Goal: Task Accomplishment & Management: Manage account settings

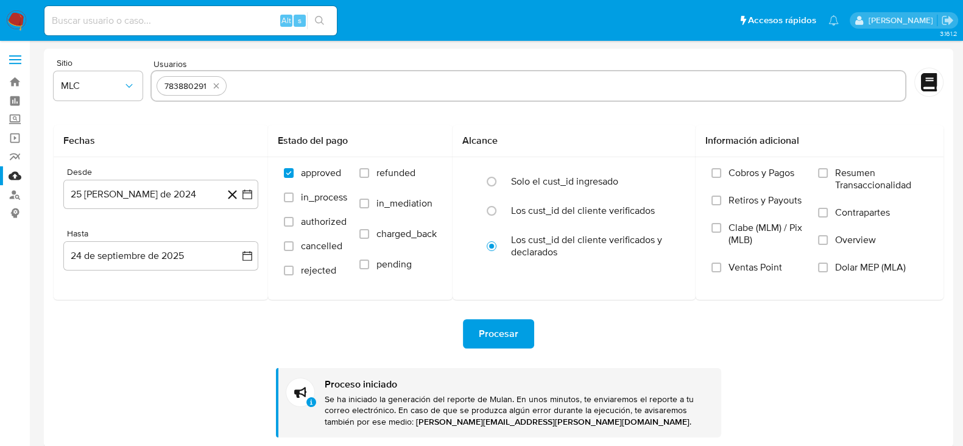
click at [16, 21] on img at bounding box center [16, 20] width 21 height 21
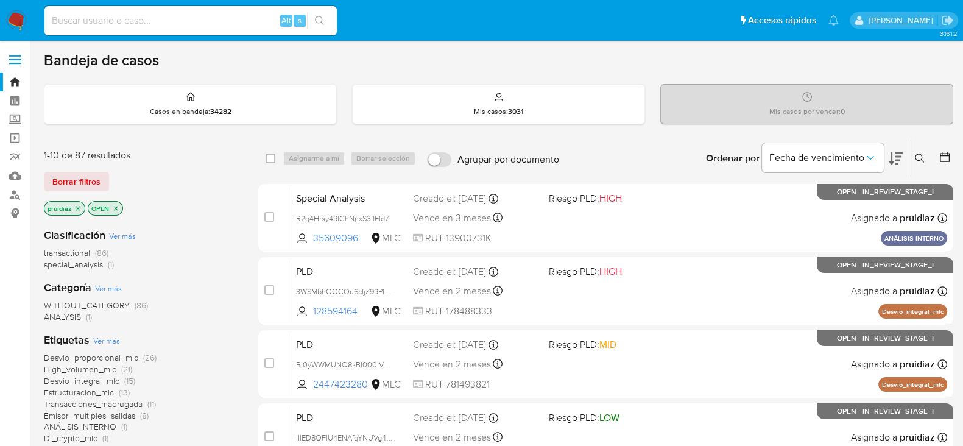
click at [891, 157] on icon at bounding box center [896, 158] width 15 height 13
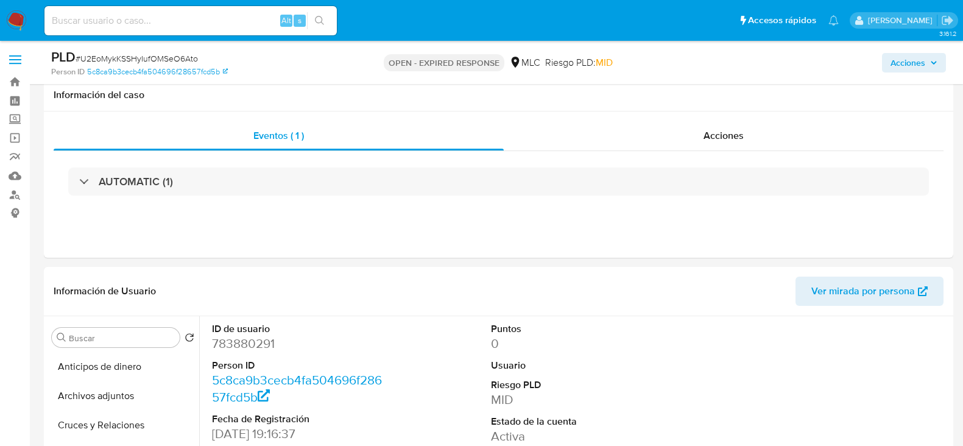
select select "10"
click at [255, 335] on dd "783880291" at bounding box center [299, 343] width 174 height 17
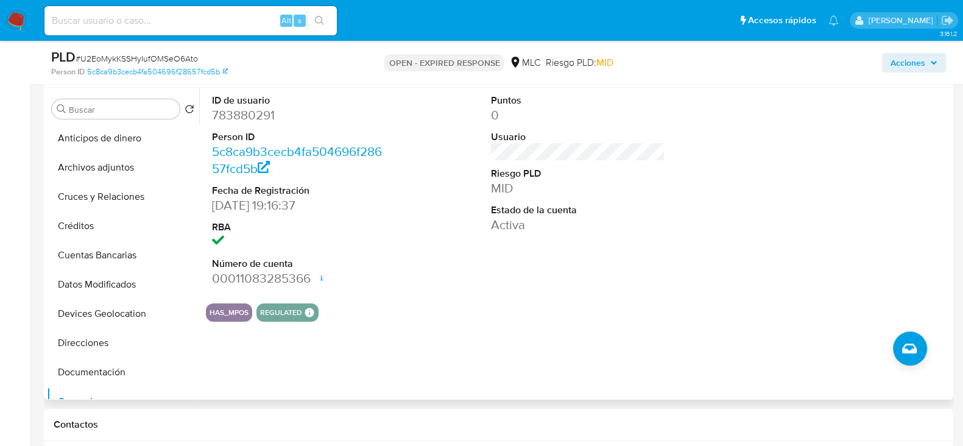
scroll to position [152, 0]
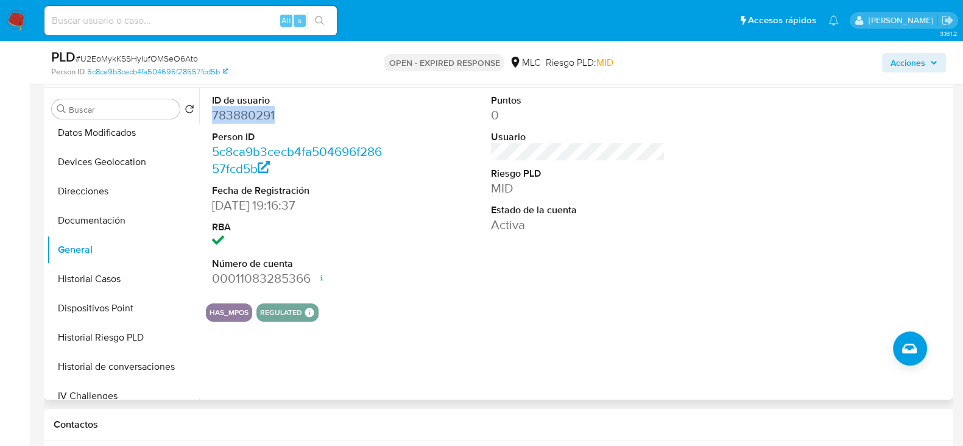
click at [255, 116] on dd "783880291" at bounding box center [299, 115] width 174 height 17
click at [257, 114] on dd "783880291" at bounding box center [299, 115] width 174 height 17
click at [151, 52] on div "PLD # U2EoMykKSSHyIufOMSeO6Ato" at bounding box center [198, 57] width 294 height 18
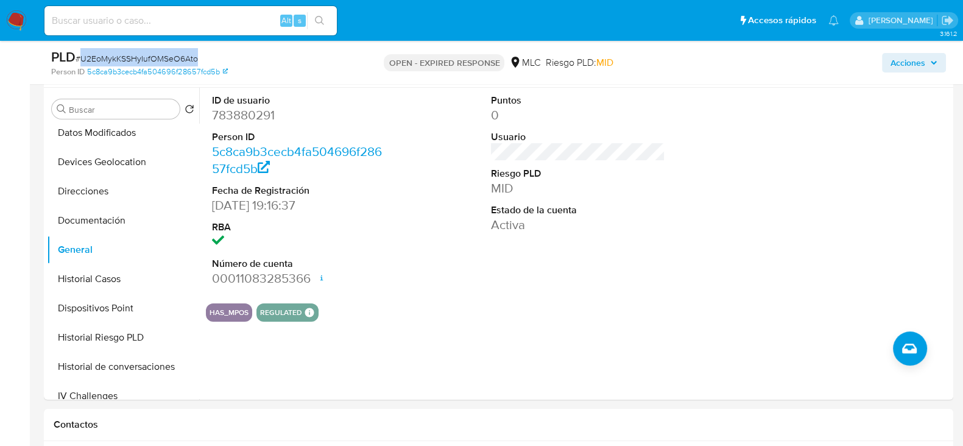
click at [129, 59] on span "# U2EoMykKSSHyIufOMSeO6Ato" at bounding box center [137, 58] width 122 height 12
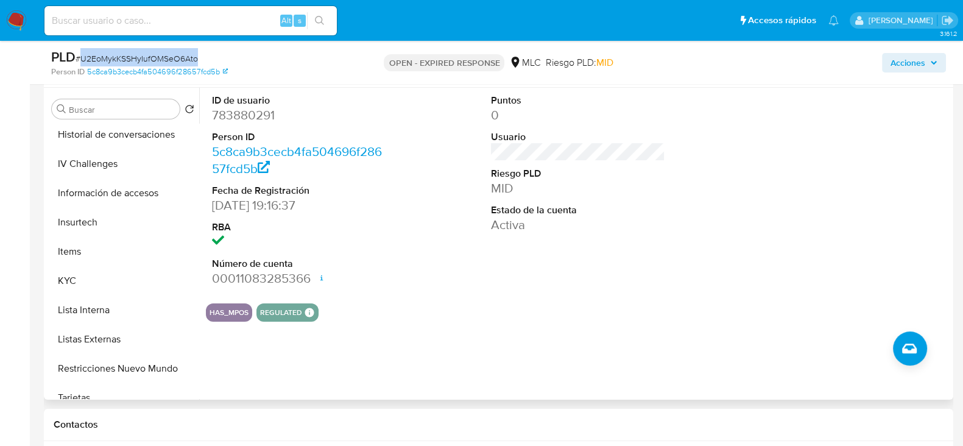
scroll to position [386, 0]
click at [79, 264] on button "KYC" at bounding box center [118, 278] width 143 height 29
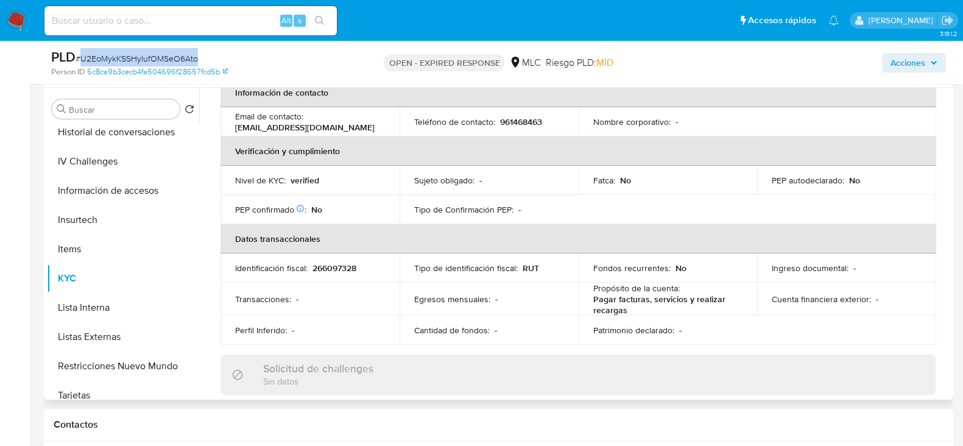
scroll to position [0, 0]
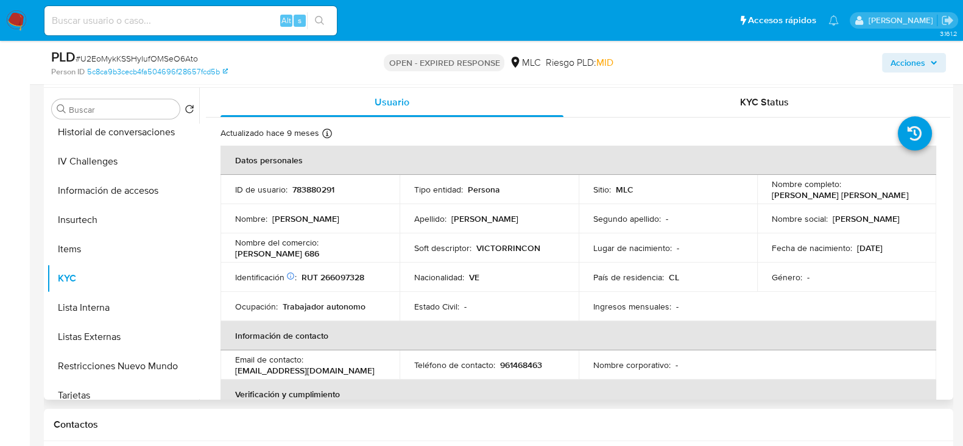
click at [336, 272] on p "RUT 266097328" at bounding box center [333, 277] width 63 height 11
copy p "266097328"
click at [328, 274] on p "RUT 266097328" at bounding box center [333, 277] width 63 height 11
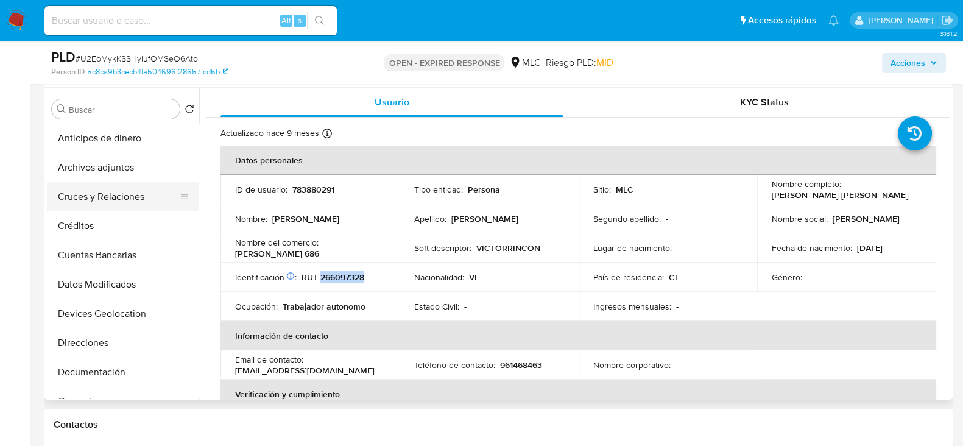
click at [116, 189] on button "Cruces y Relaciones" at bounding box center [118, 196] width 143 height 29
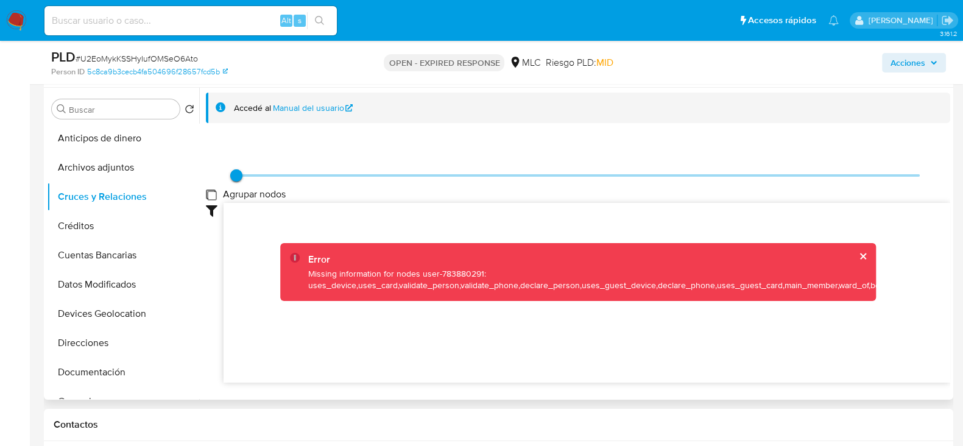
click at [213, 194] on group_nodes "Agrupar nodos" at bounding box center [211, 194] width 10 height 10
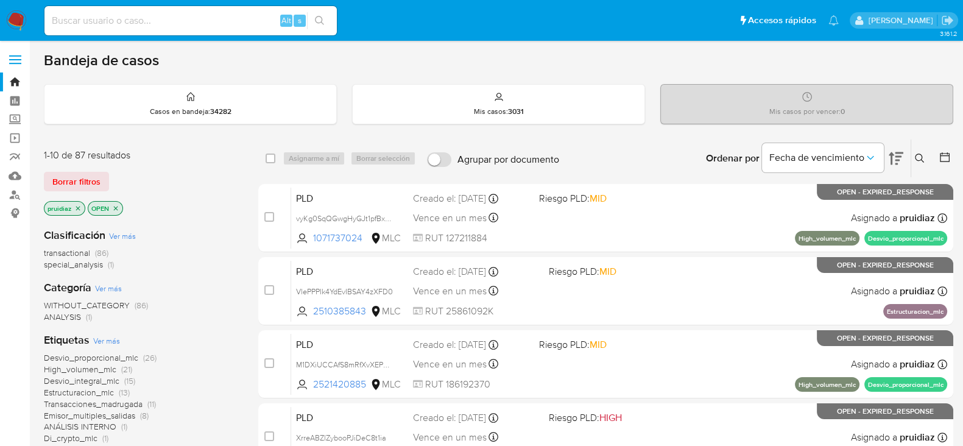
click at [166, 13] on input at bounding box center [190, 21] width 292 height 16
paste input "2080372083"
type input "2080372083"
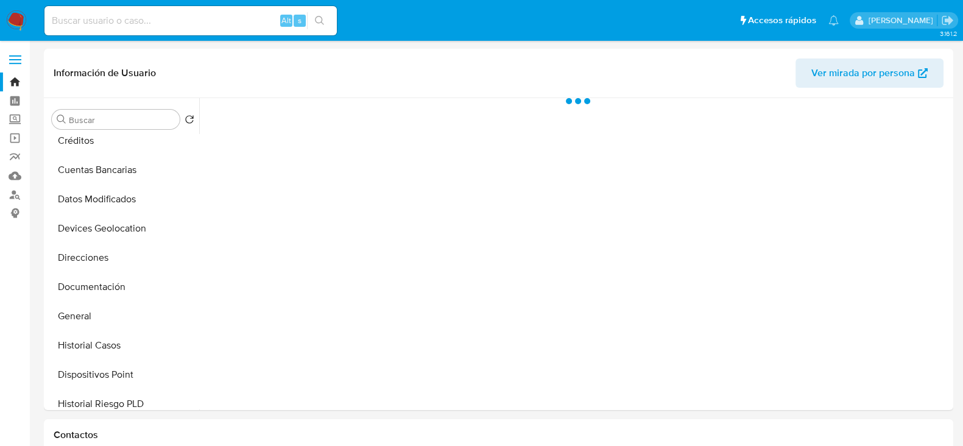
scroll to position [97, 0]
click at [82, 349] on button "Historial Casos" at bounding box center [118, 343] width 143 height 29
select select "10"
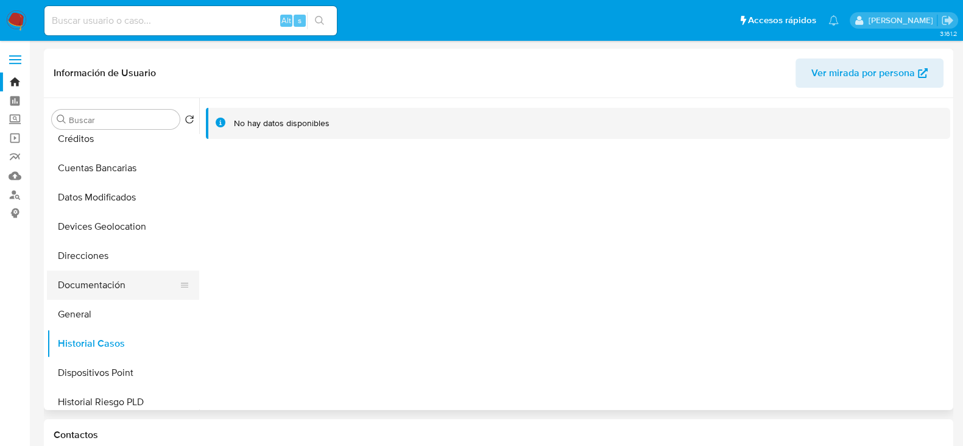
click at [101, 275] on button "Documentación" at bounding box center [118, 285] width 143 height 29
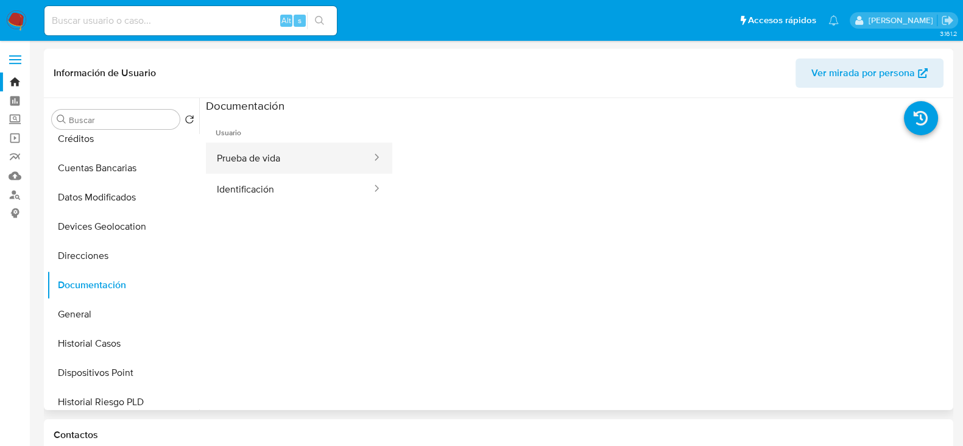
click at [289, 154] on button "Prueba de vida" at bounding box center [289, 158] width 167 height 31
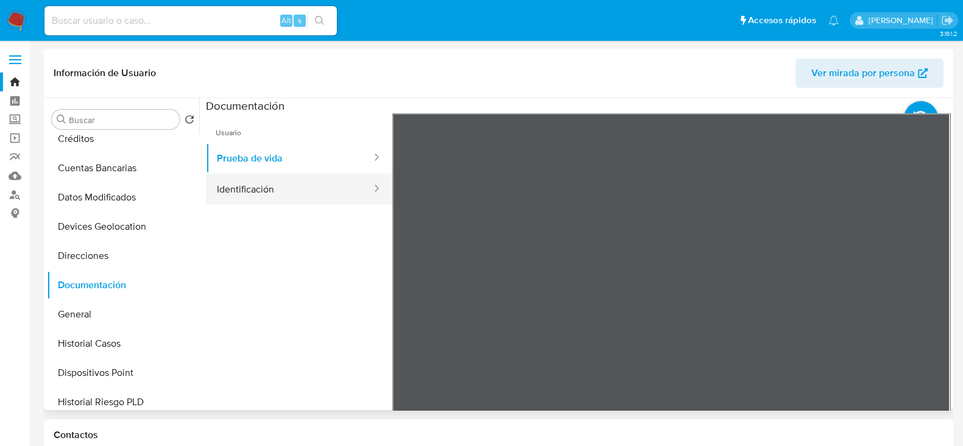
click at [288, 182] on button "Identificación" at bounding box center [289, 189] width 167 height 31
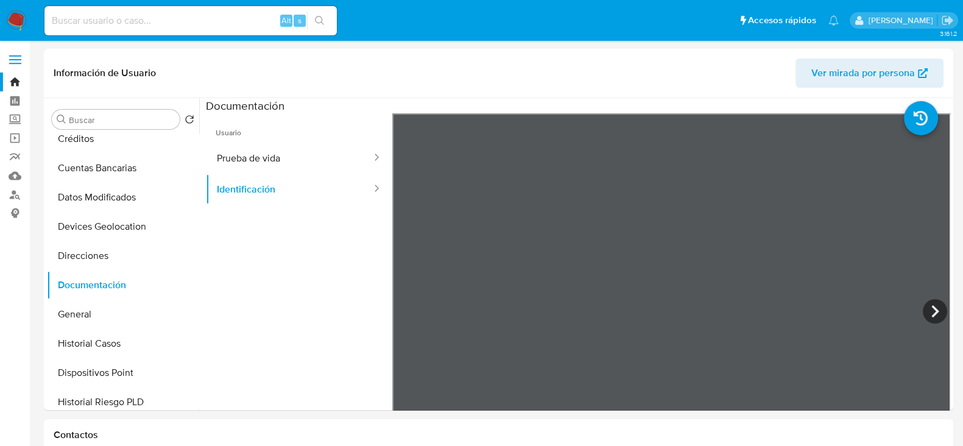
click at [25, 17] on img at bounding box center [16, 20] width 21 height 21
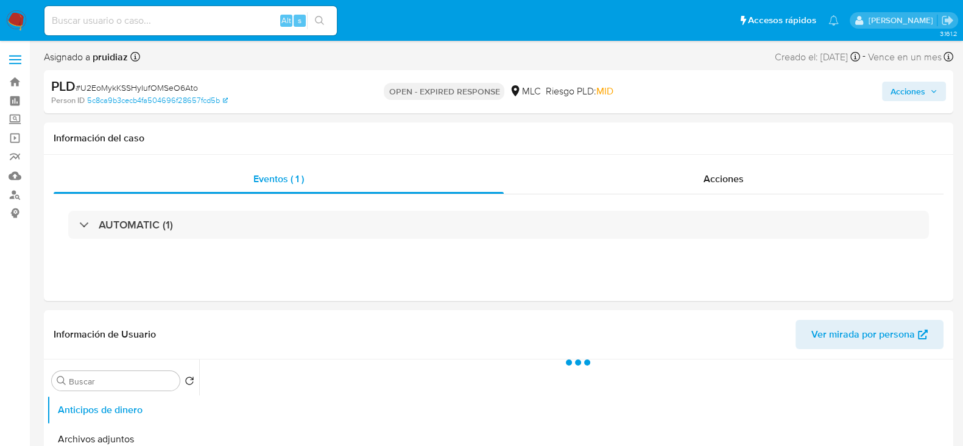
select select "10"
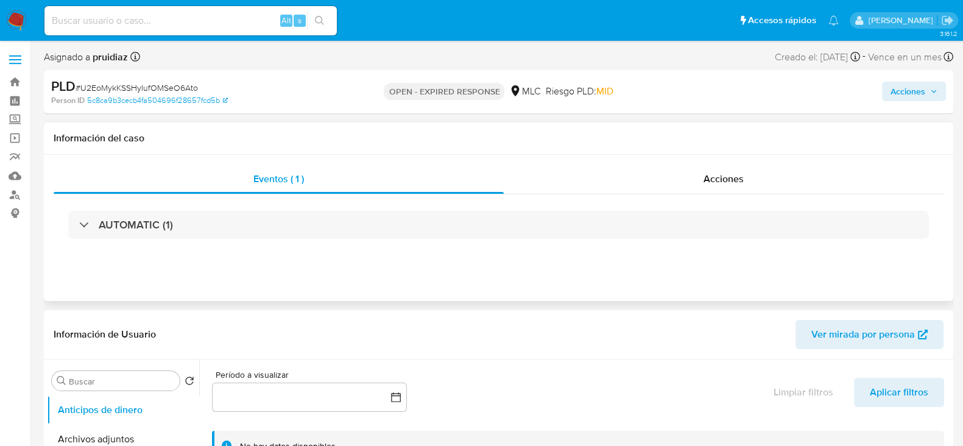
scroll to position [33, 0]
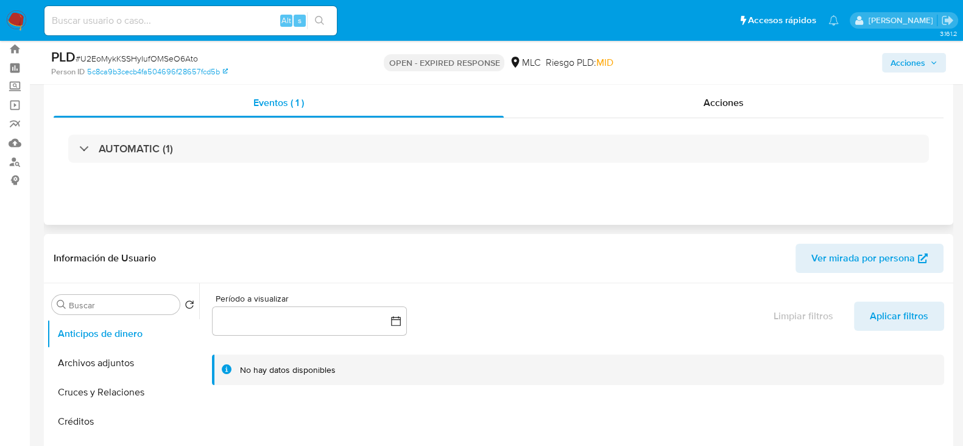
drag, startPoint x: 67, startPoint y: 133, endPoint x: 518, endPoint y: 185, distance: 454.5
click at [518, 185] on div "Eventos ( 1 ) Acciones AUTOMATIC (1)" at bounding box center [499, 152] width 910 height 146
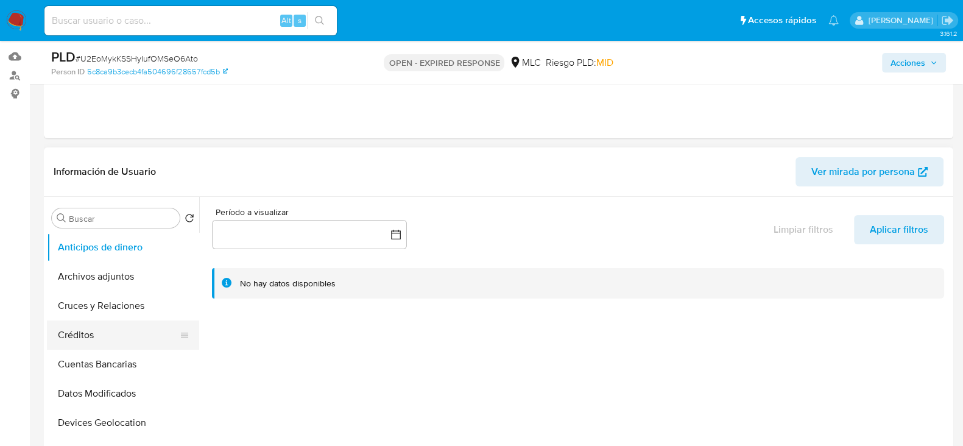
scroll to position [120, 0]
click at [94, 307] on button "Cruces y Relaciones" at bounding box center [118, 305] width 143 height 29
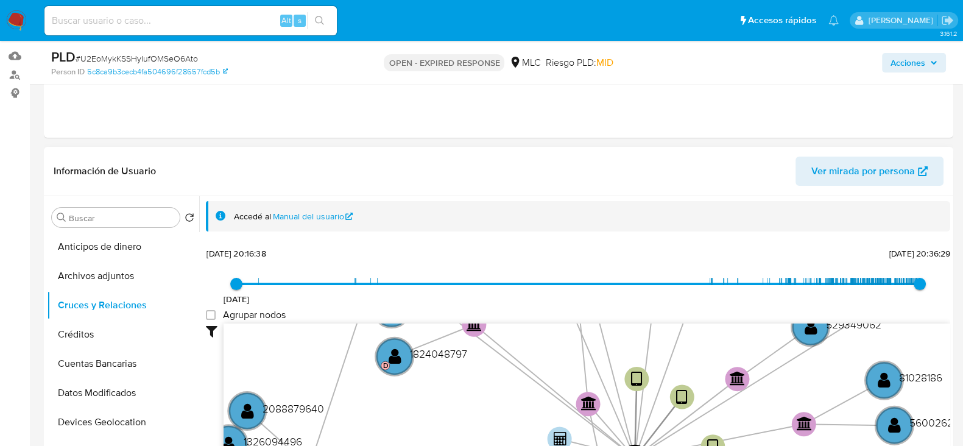
scroll to position [46, 0]
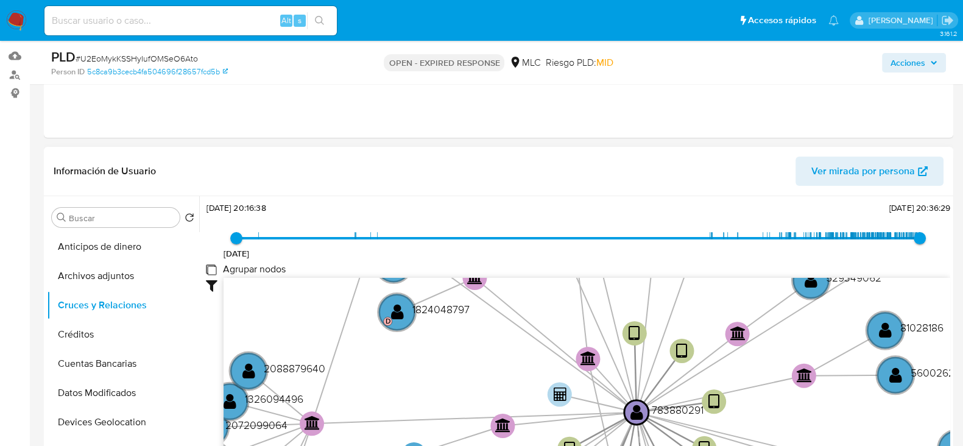
click at [210, 269] on group_nodes "Agrupar nodos" at bounding box center [211, 269] width 10 height 10
checkbox group_nodes "true"
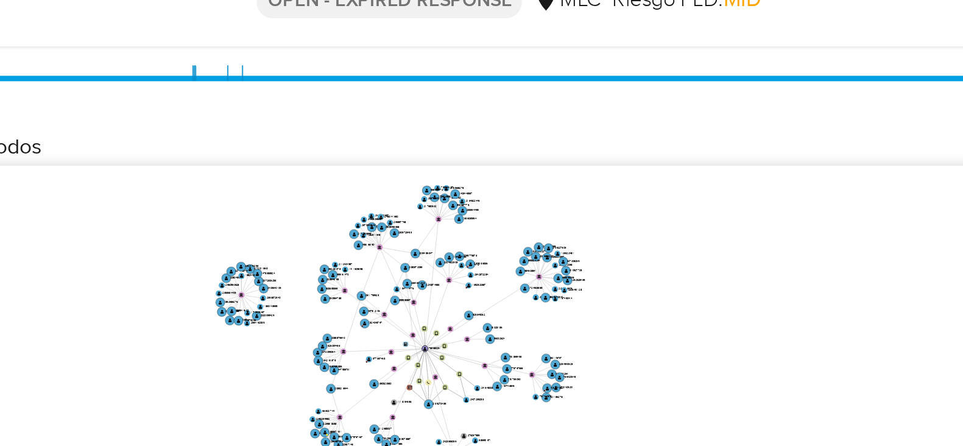
scroll to position [260, 0]
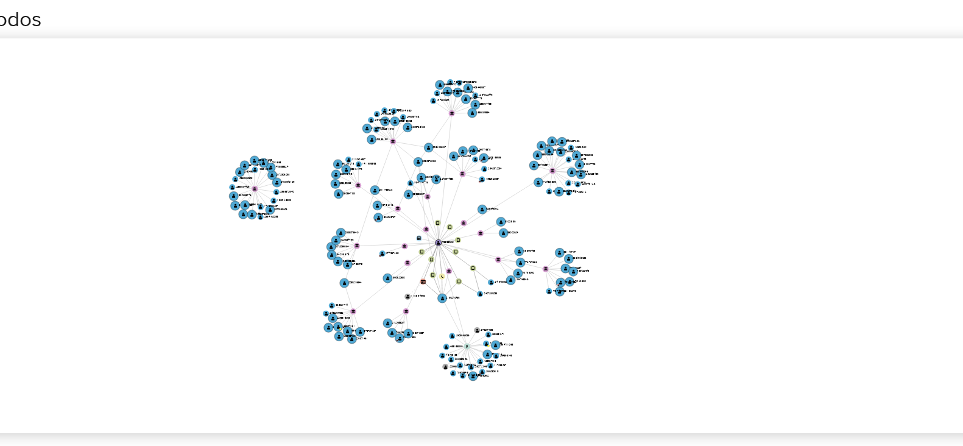
drag, startPoint x: 557, startPoint y: 195, endPoint x: 564, endPoint y: 207, distance: 13.7
click at [564, 207] on icon "device-60dcfb5608813b001913a9b0  user-783880291  783880291 device-675bb2fc3e2…" at bounding box center [587, 226] width 727 height 177
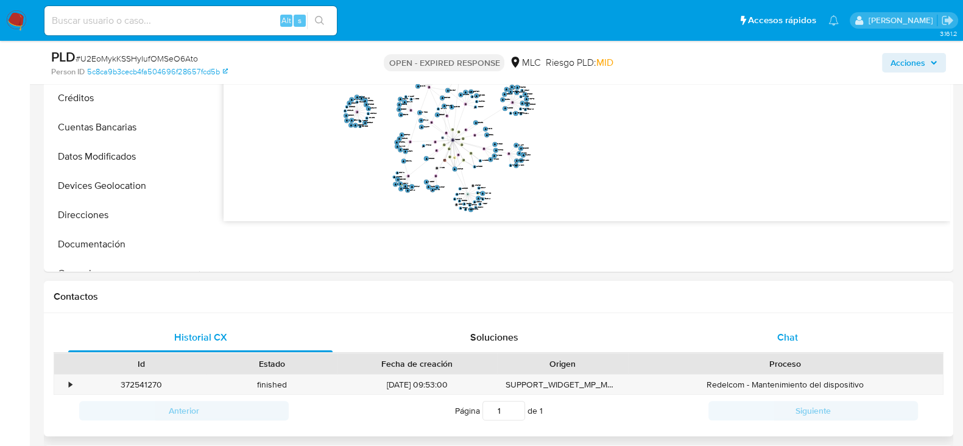
scroll to position [360, 0]
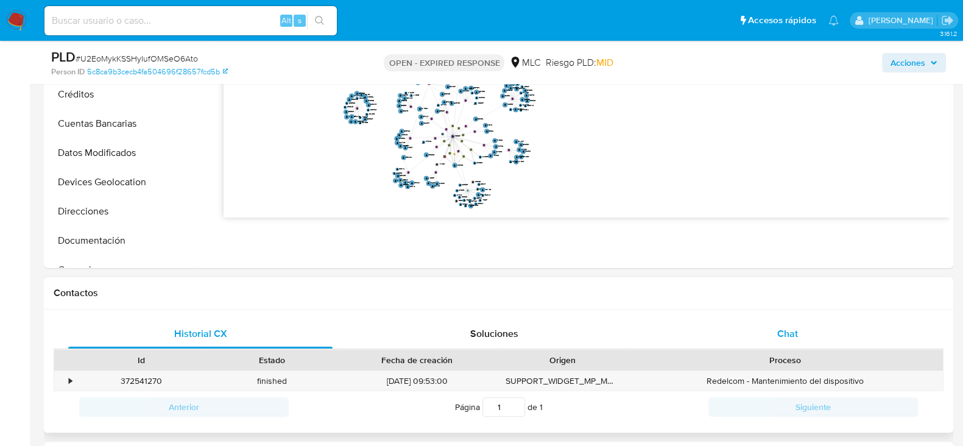
click at [794, 327] on span "Chat" at bounding box center [787, 334] width 21 height 14
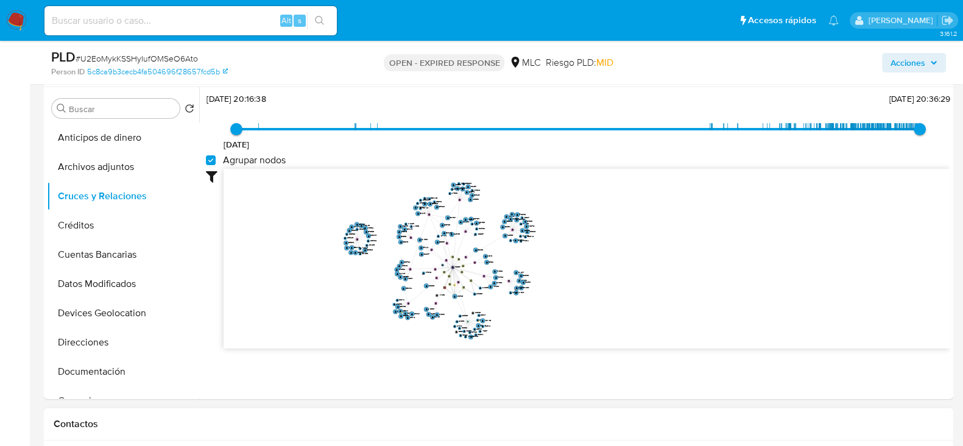
scroll to position [77, 0]
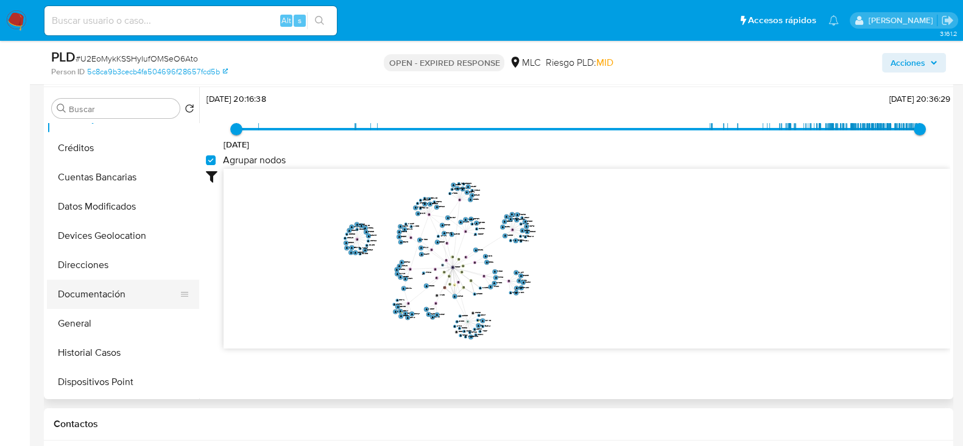
click at [112, 299] on button "Documentación" at bounding box center [118, 294] width 143 height 29
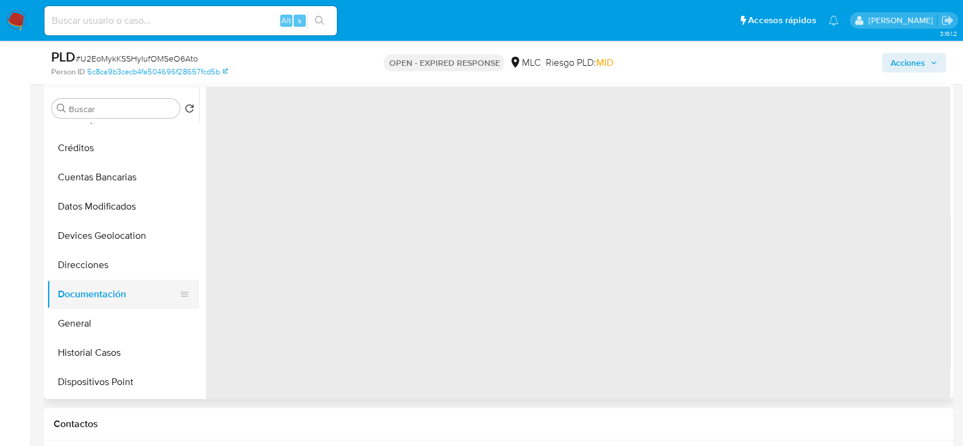
scroll to position [0, 0]
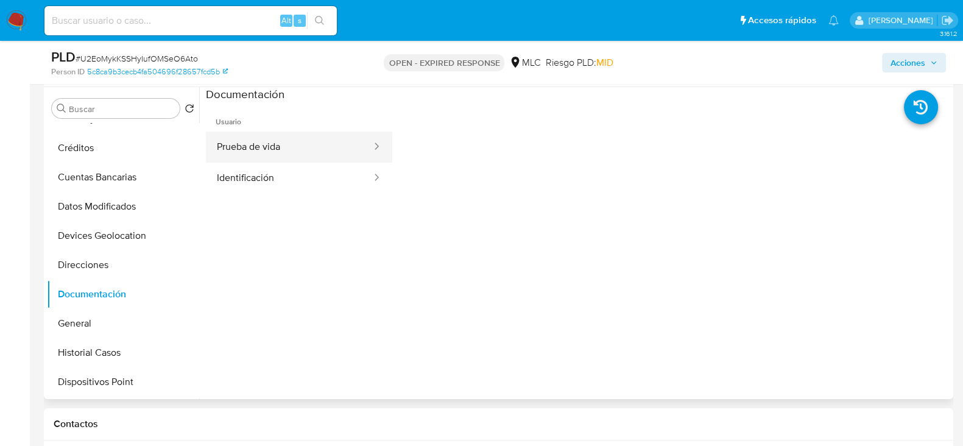
click at [306, 159] on button "Prueba de vida" at bounding box center [289, 147] width 167 height 31
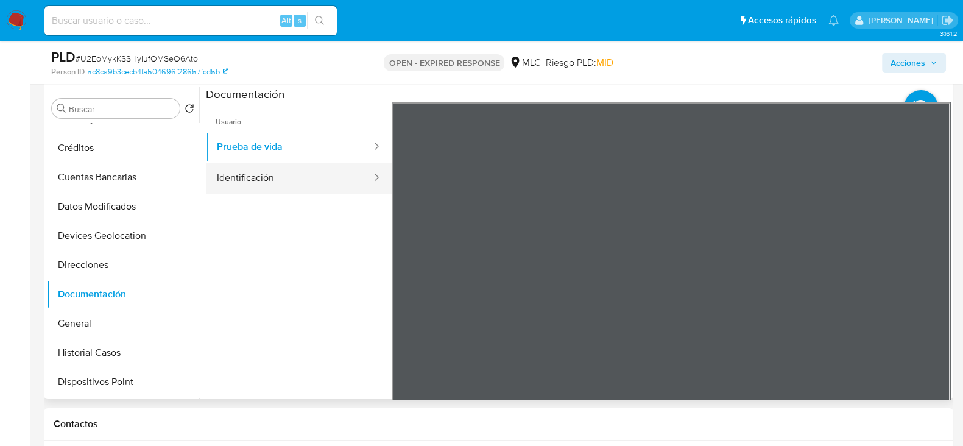
click at [304, 172] on button "Identificación" at bounding box center [289, 178] width 167 height 31
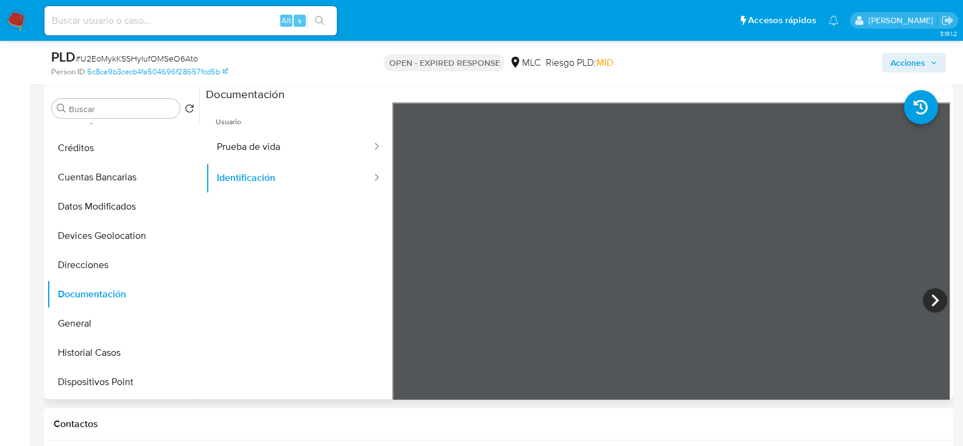
scroll to position [350, 0]
click at [935, 303] on icon at bounding box center [935, 300] width 24 height 24
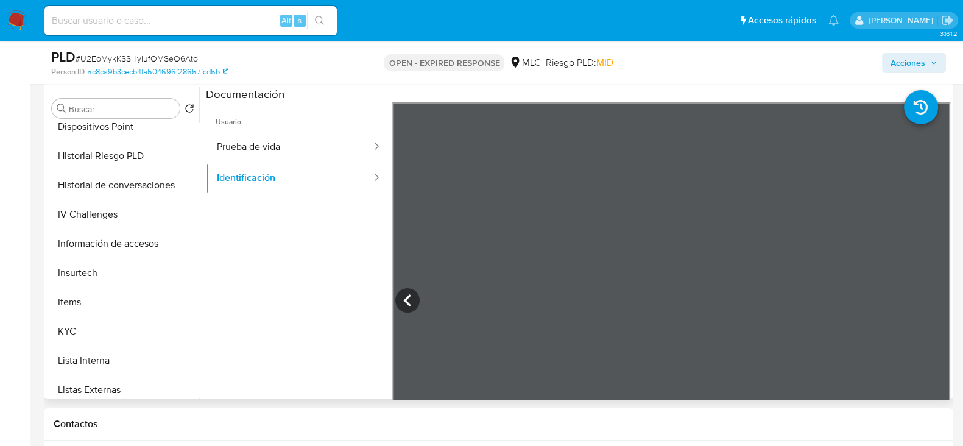
scroll to position [338, 0]
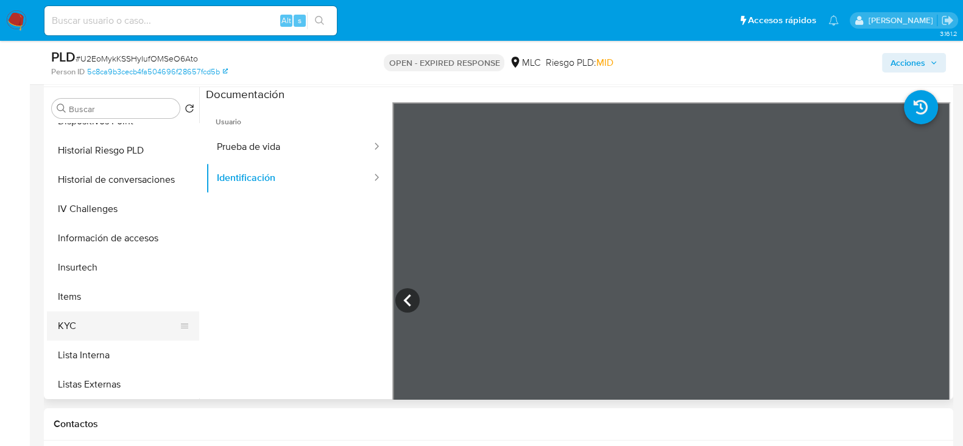
click at [54, 321] on button "KYC" at bounding box center [118, 325] width 143 height 29
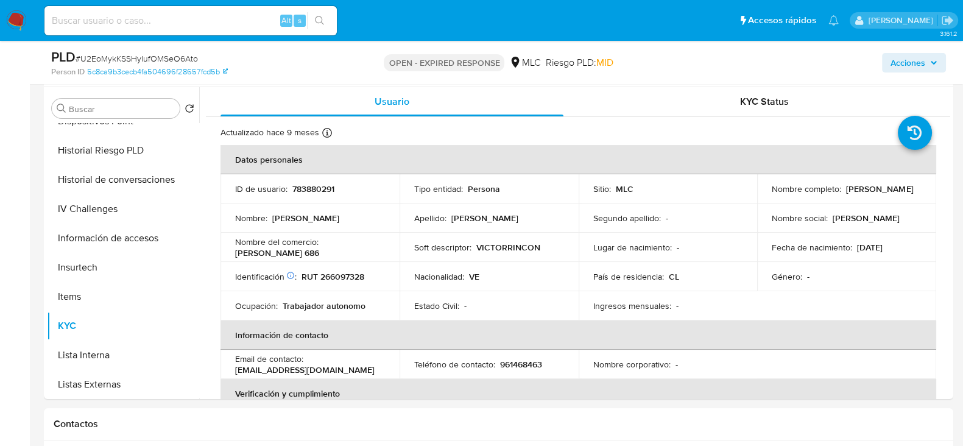
drag, startPoint x: 899, startPoint y: 198, endPoint x: 768, endPoint y: 195, distance: 131.0
click at [772, 194] on div "Nombre completo : Victor Benito Rincon Rodriguez" at bounding box center [847, 188] width 150 height 11
copy p "Victor Benito Rincon Rodriguez"
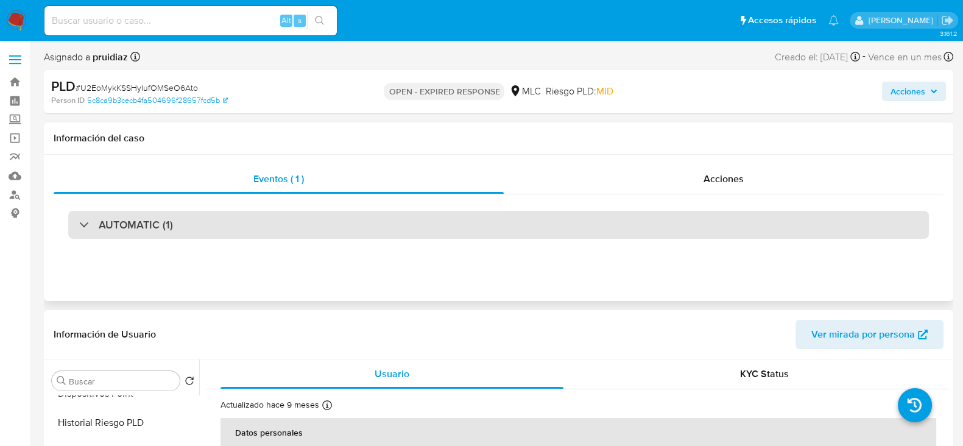
click at [147, 219] on h3 "AUTOMATIC (1)" at bounding box center [136, 224] width 74 height 13
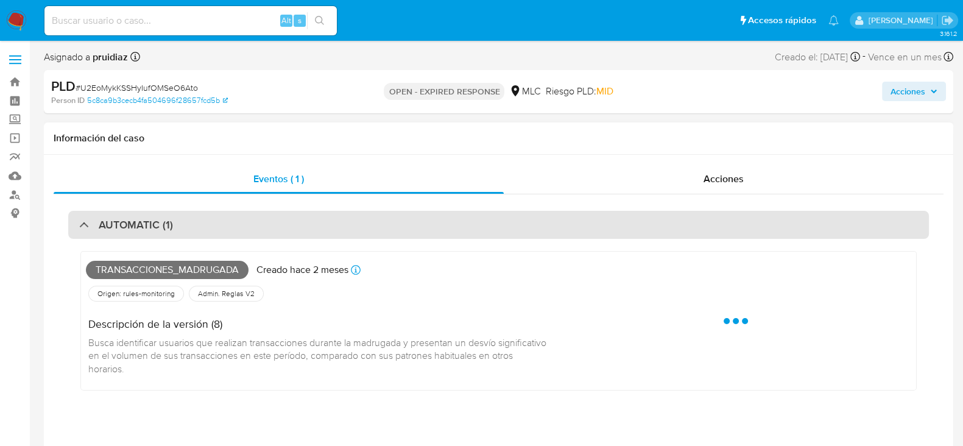
click at [147, 219] on h3 "AUTOMATIC (1)" at bounding box center [136, 224] width 74 height 13
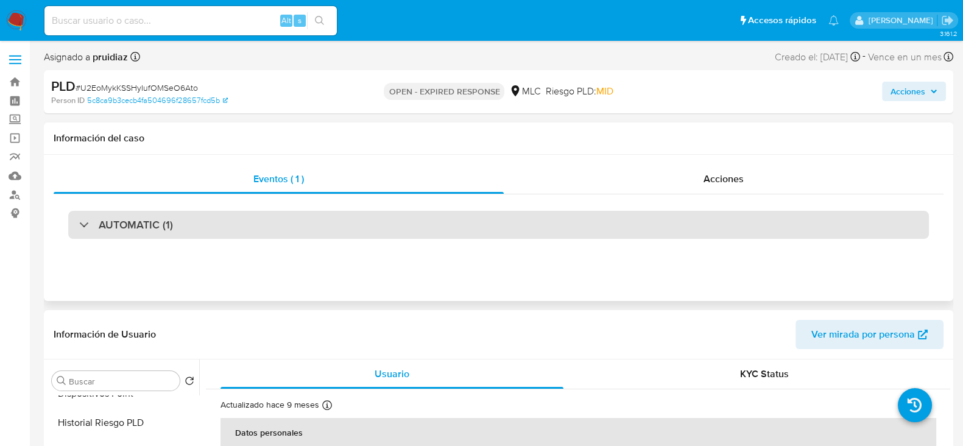
click at [161, 228] on h3 "AUTOMATIC (1)" at bounding box center [136, 224] width 74 height 13
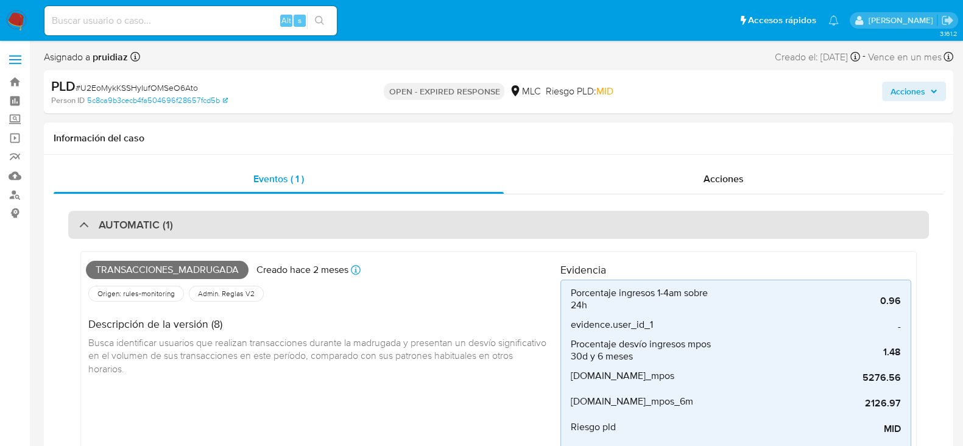
click at [232, 220] on div "AUTOMATIC (1)" at bounding box center [498, 225] width 861 height 28
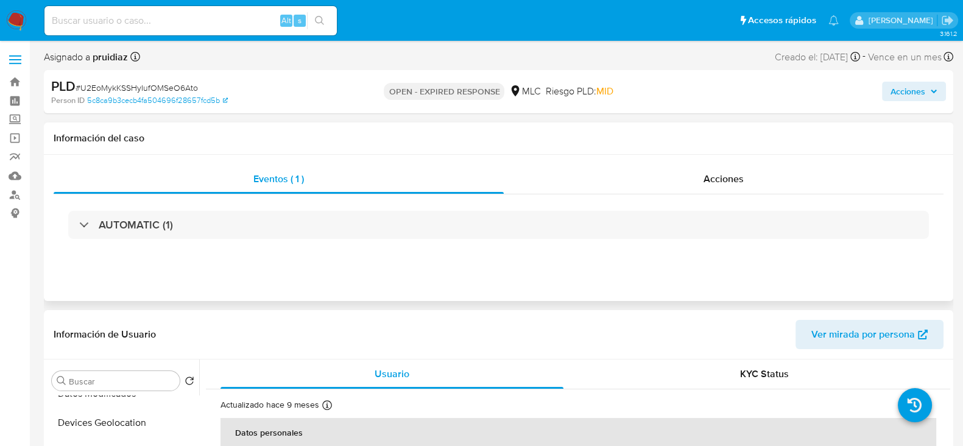
click at [271, 204] on div "AUTOMATIC (1)" at bounding box center [499, 224] width 890 height 61
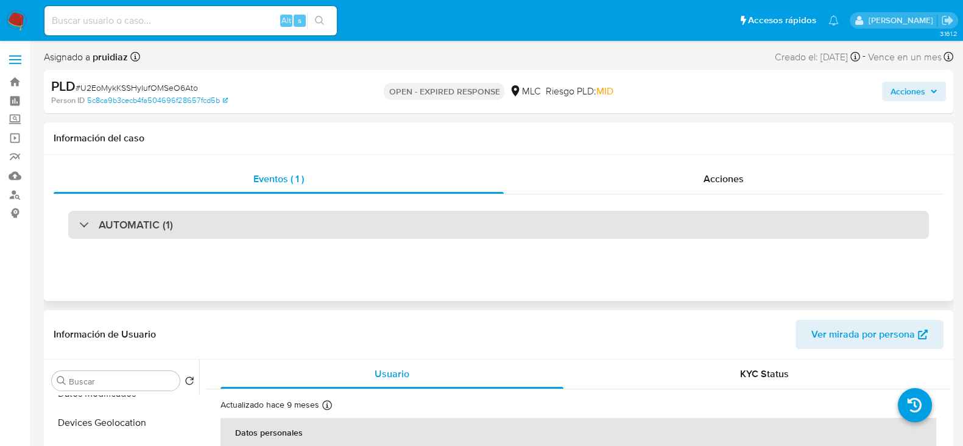
click at [249, 230] on div "AUTOMATIC (1)" at bounding box center [498, 225] width 861 height 28
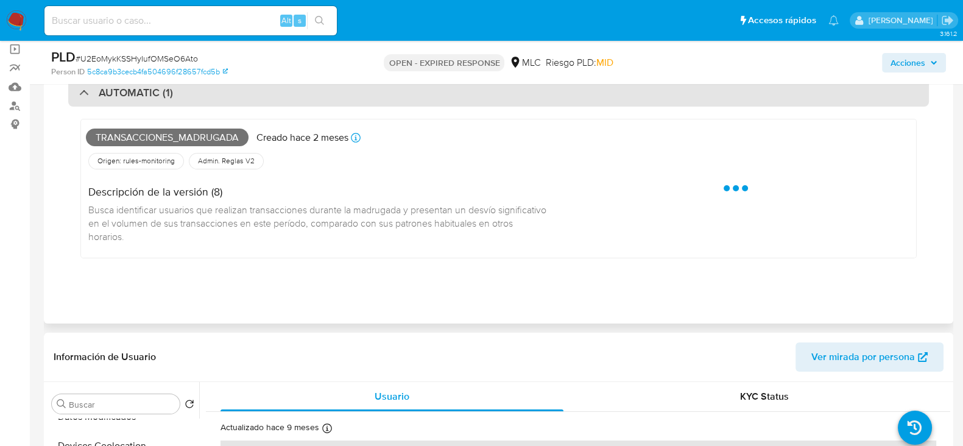
scroll to position [96, 0]
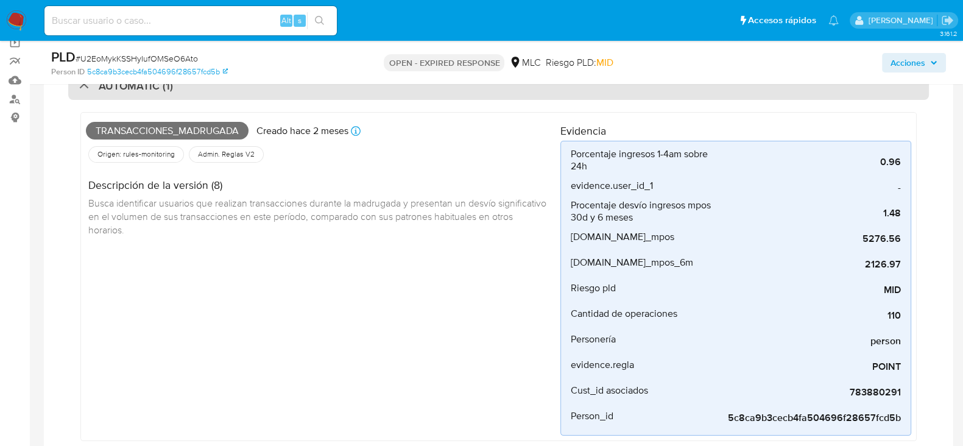
click at [257, 96] on div "AUTOMATIC (1)" at bounding box center [498, 86] width 861 height 28
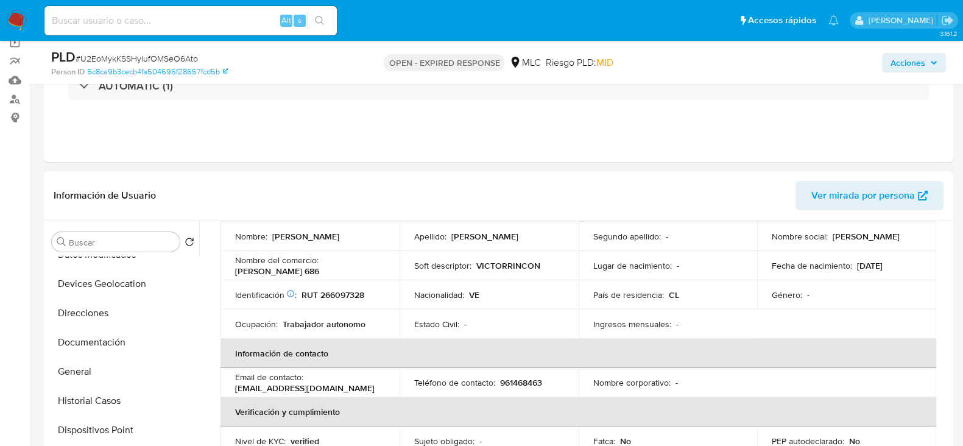
scroll to position [0, 0]
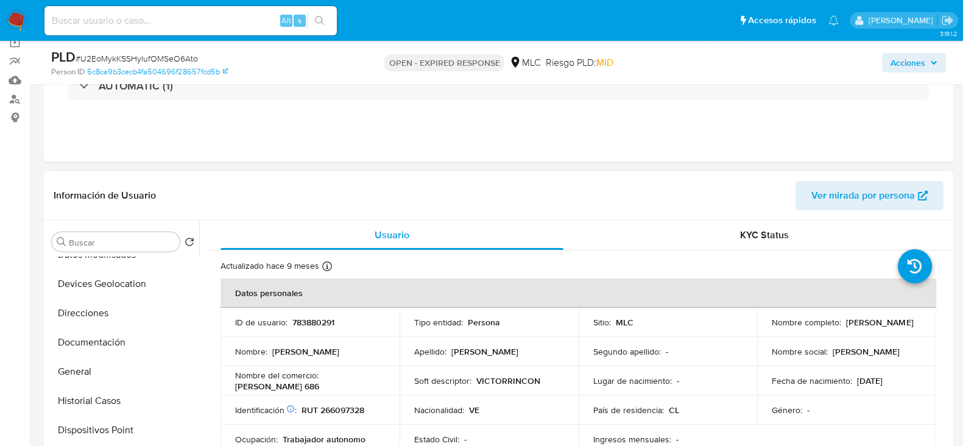
click at [300, 327] on p "783880291" at bounding box center [313, 322] width 42 height 11
copy p "783880291"
click at [118, 306] on button "Restricciones Nuevo Mundo" at bounding box center [118, 311] width 143 height 29
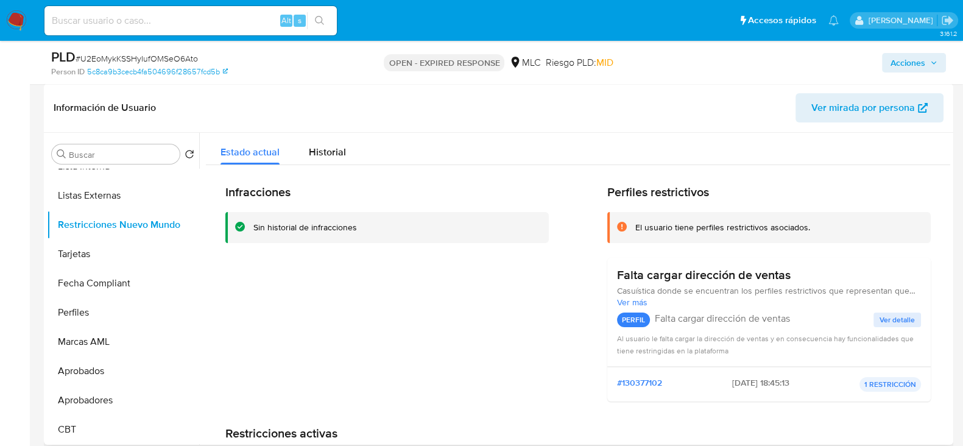
scroll to position [183, 0]
click at [339, 141] on div "Historial" at bounding box center [327, 149] width 37 height 32
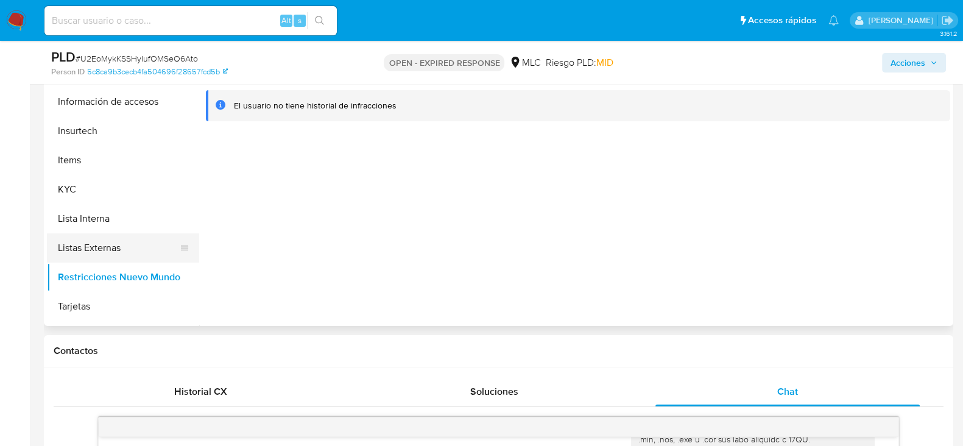
scroll to position [401, 0]
click at [76, 175] on button "KYC" at bounding box center [118, 189] width 143 height 29
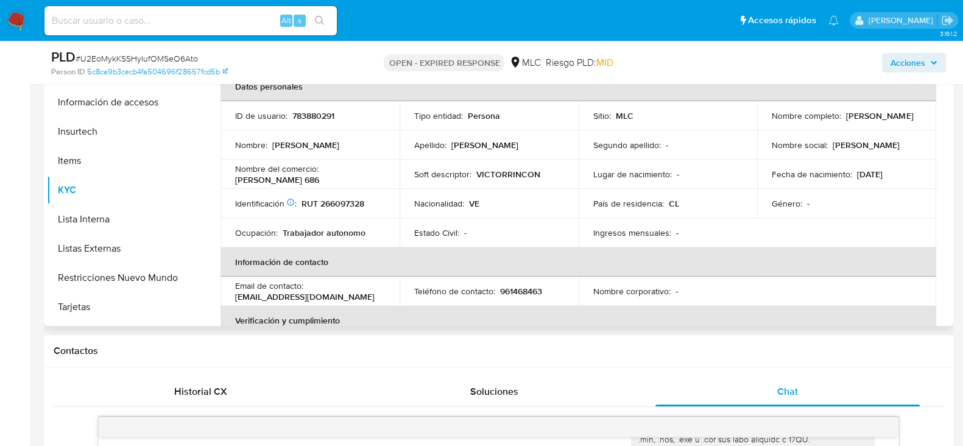
scroll to position [0, 0]
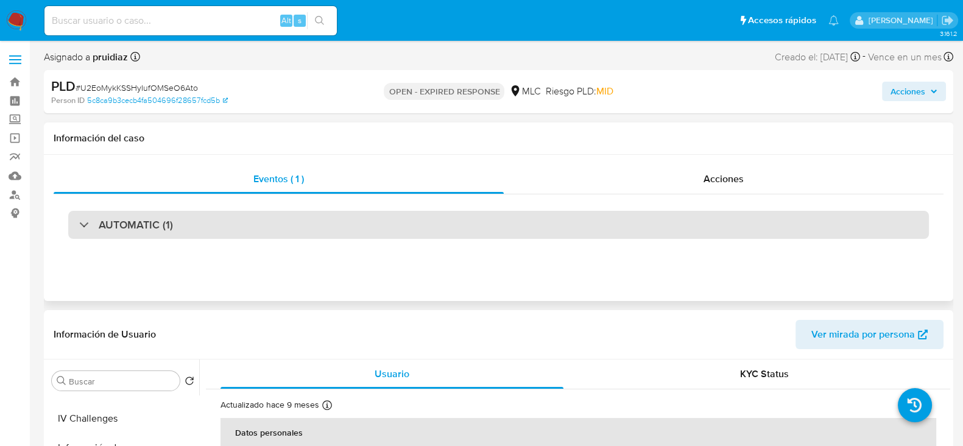
click at [183, 231] on div "AUTOMATIC (1)" at bounding box center [498, 225] width 861 height 28
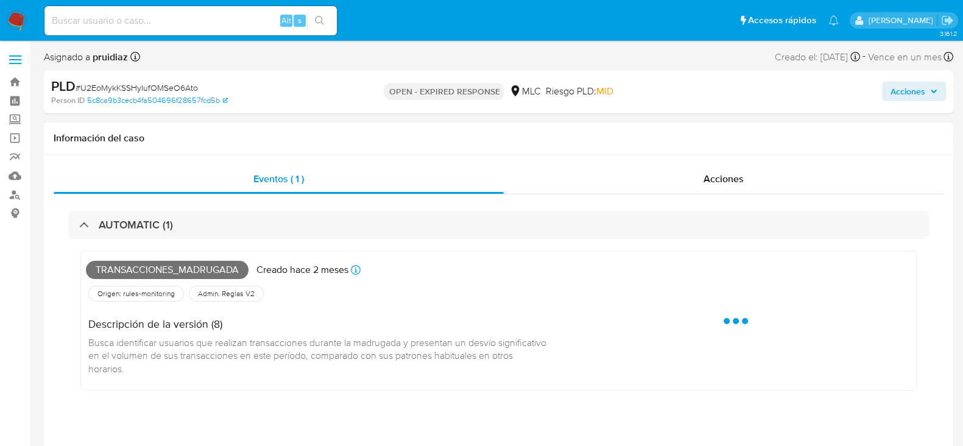
click at [149, 266] on span "Transacciones_madrugada" at bounding box center [167, 270] width 163 height 18
copy span "Transacciones_madrugada"
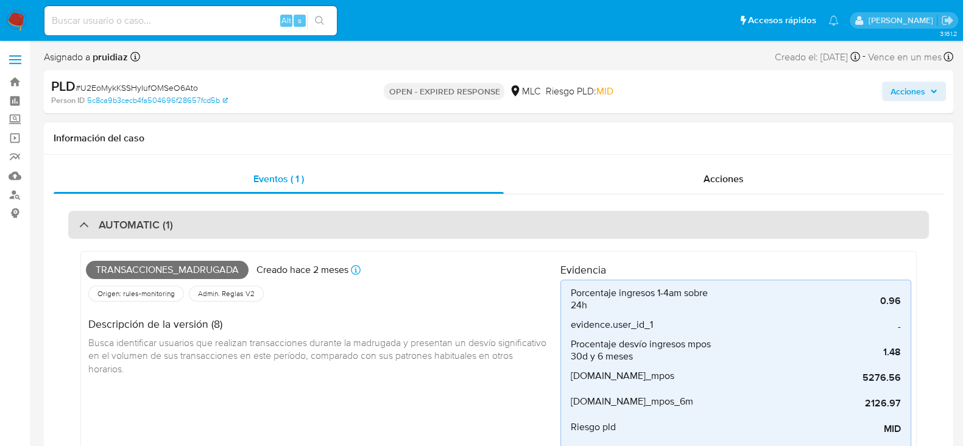
click at [214, 227] on div "AUTOMATIC (1)" at bounding box center [498, 225] width 861 height 28
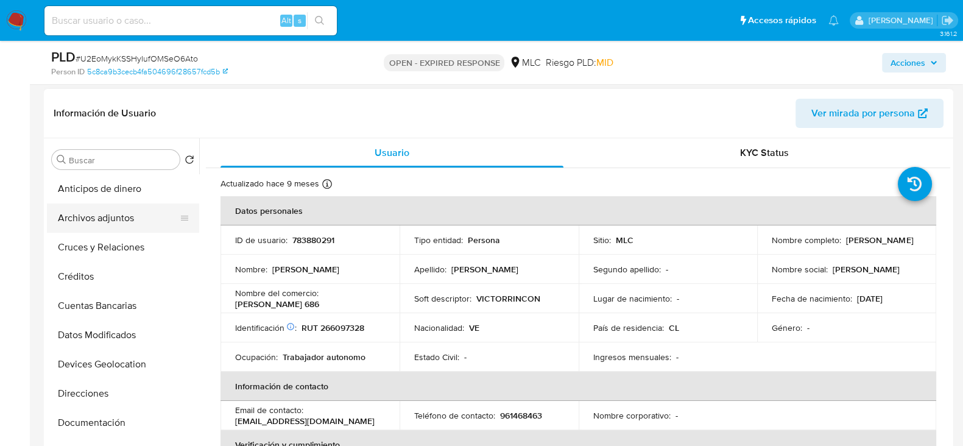
click at [126, 222] on button "Archivos adjuntos" at bounding box center [118, 217] width 143 height 29
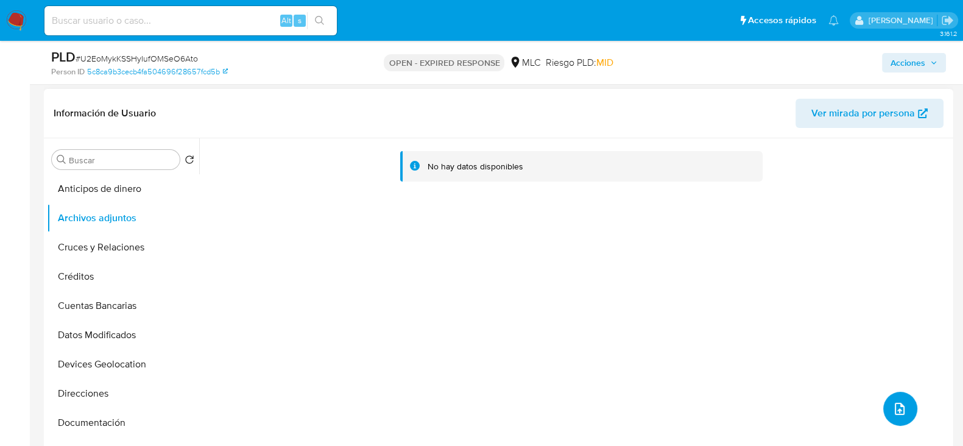
click at [897, 400] on button "upload-file" at bounding box center [900, 409] width 34 height 34
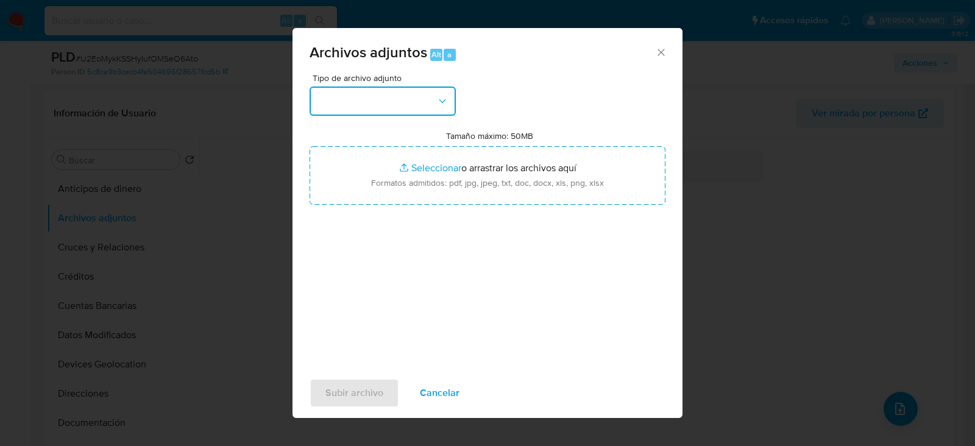
click at [411, 87] on button "button" at bounding box center [383, 101] width 146 height 29
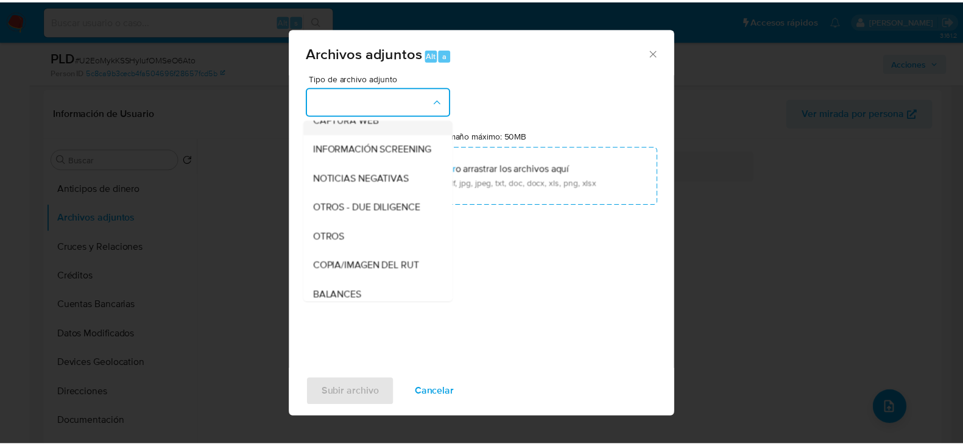
scroll to position [101, 0]
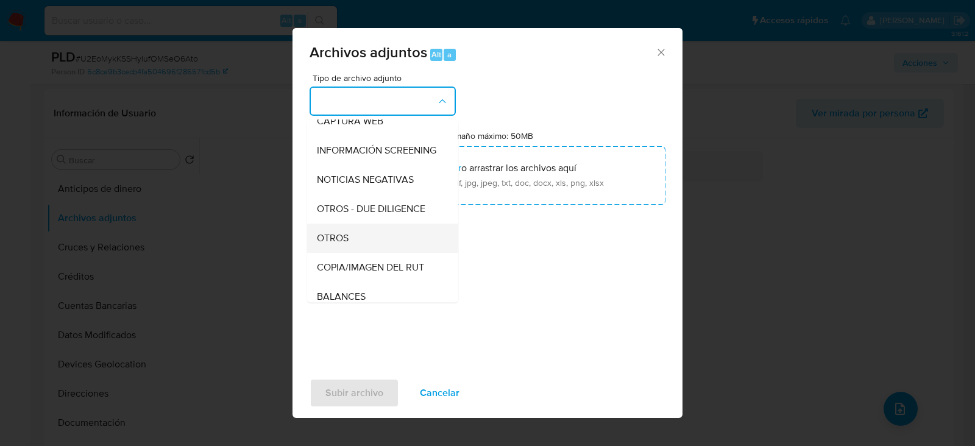
click at [349, 242] on div "OTROS" at bounding box center [379, 238] width 124 height 29
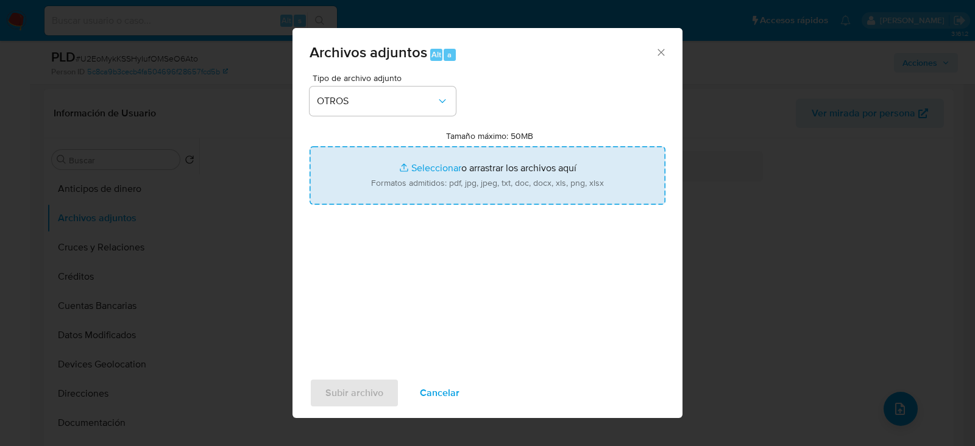
click at [492, 154] on input "Tamaño máximo: 50MB Seleccionar archivos" at bounding box center [488, 175] width 356 height 58
type input "C:\fakepath\783880291 - 01_10_2025.xlsx"
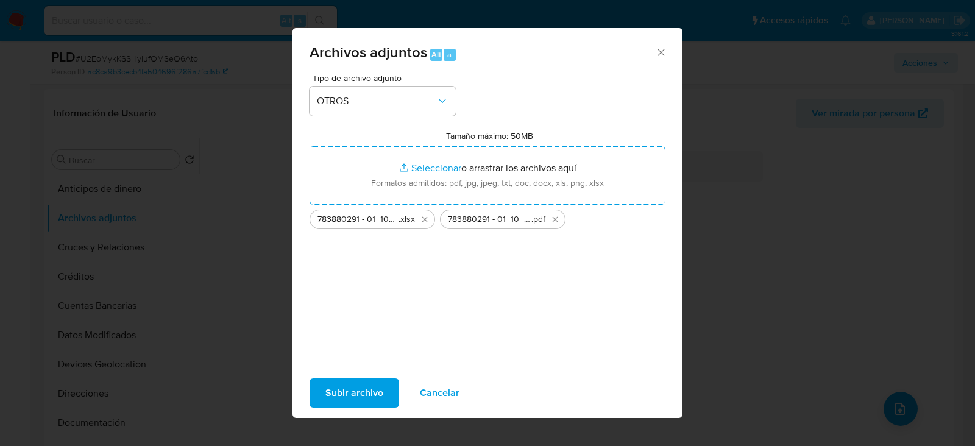
click at [367, 397] on span "Subir archivo" at bounding box center [354, 393] width 58 height 27
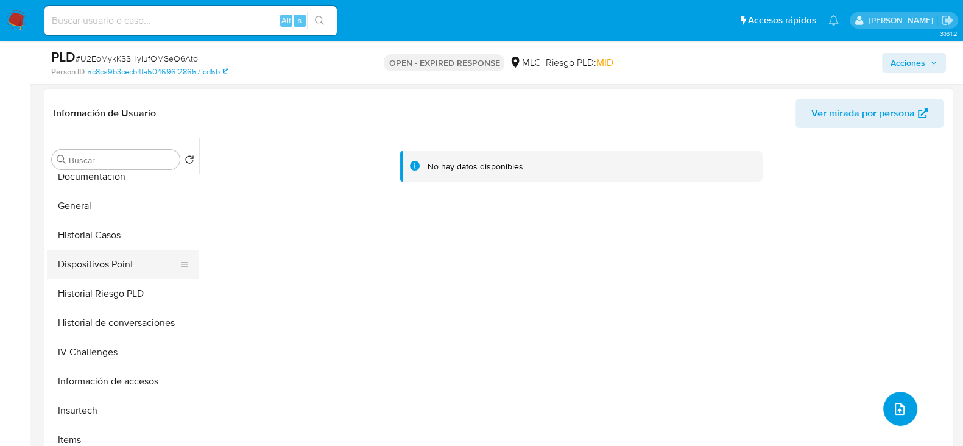
scroll to position [255, 0]
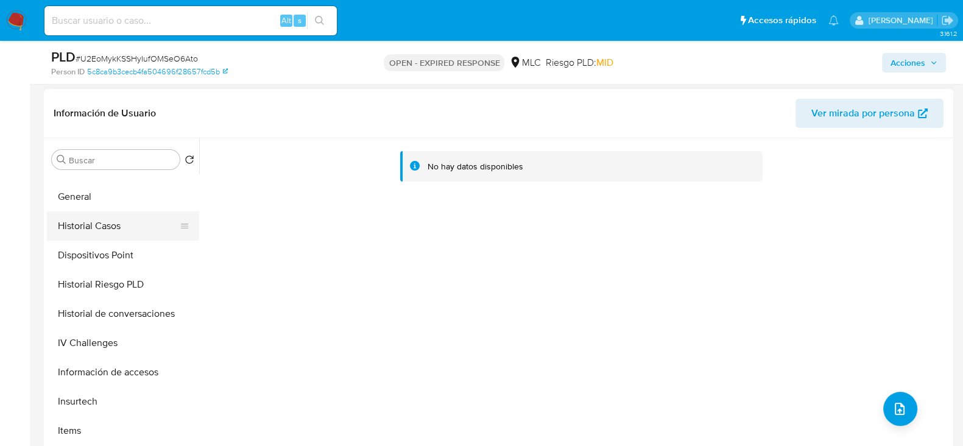
click at [83, 211] on button "Historial Casos" at bounding box center [118, 225] width 143 height 29
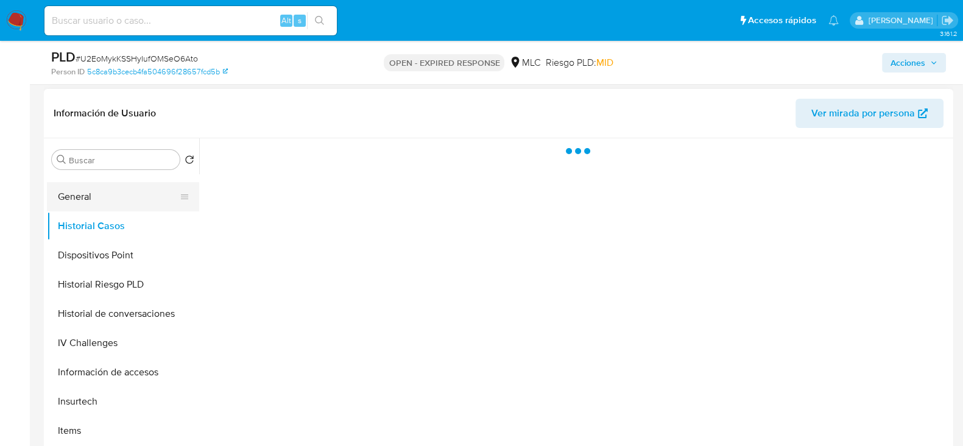
click at [90, 203] on button "General" at bounding box center [118, 196] width 143 height 29
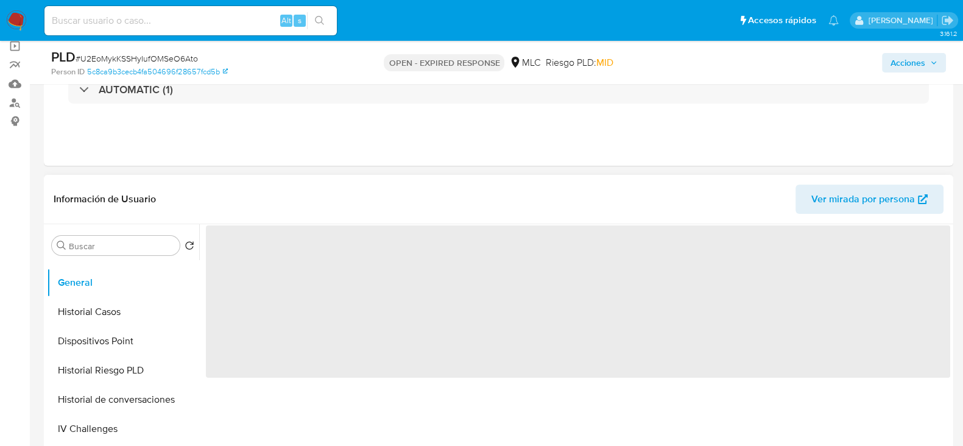
scroll to position [91, 0]
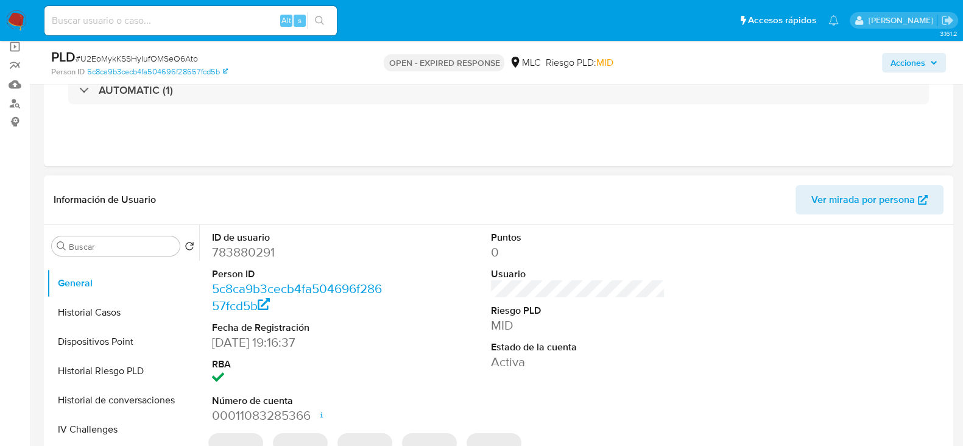
click at [260, 253] on dd "783880291" at bounding box center [299, 252] width 174 height 17
copy dd "783880291"
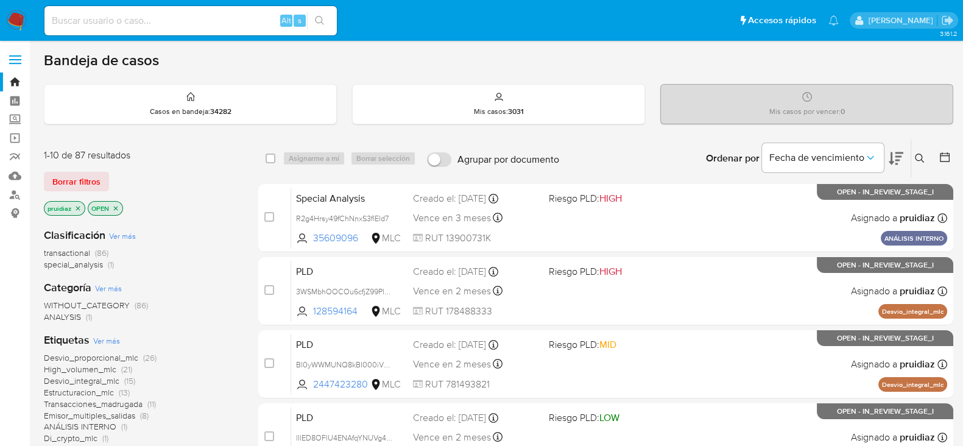
click at [917, 154] on icon at bounding box center [919, 158] width 9 height 9
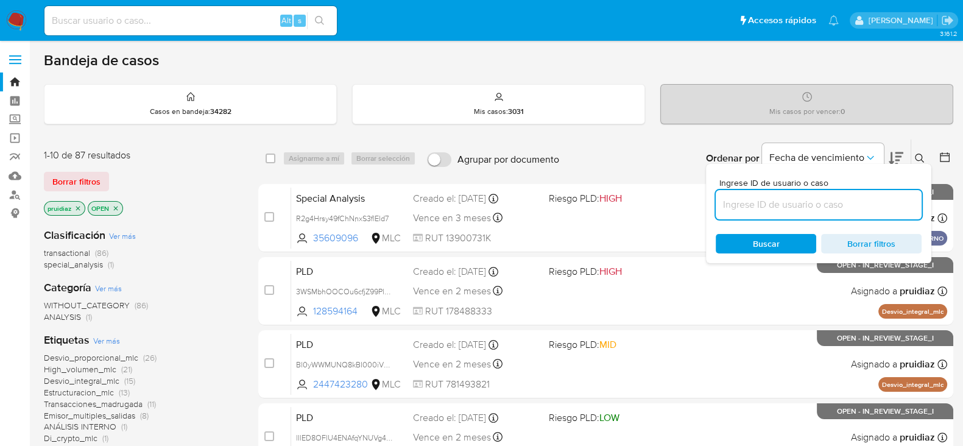
click at [774, 199] on input at bounding box center [819, 205] width 206 height 16
type input "783880291"
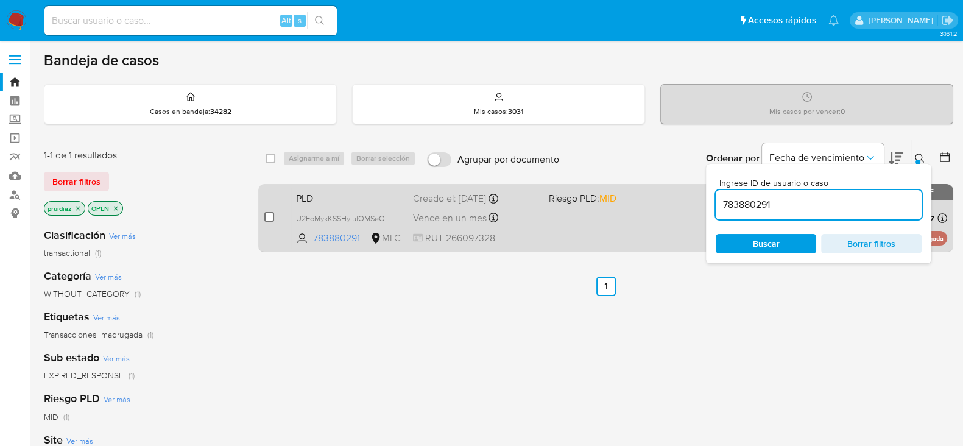
click at [267, 214] on input "checkbox" at bounding box center [269, 217] width 10 height 10
checkbox input "true"
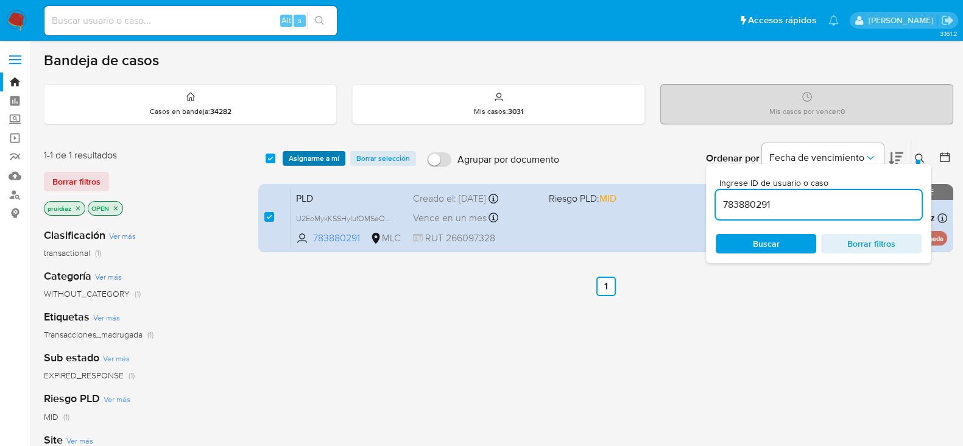
click at [305, 163] on span "Asignarme a mí" at bounding box center [314, 158] width 51 height 12
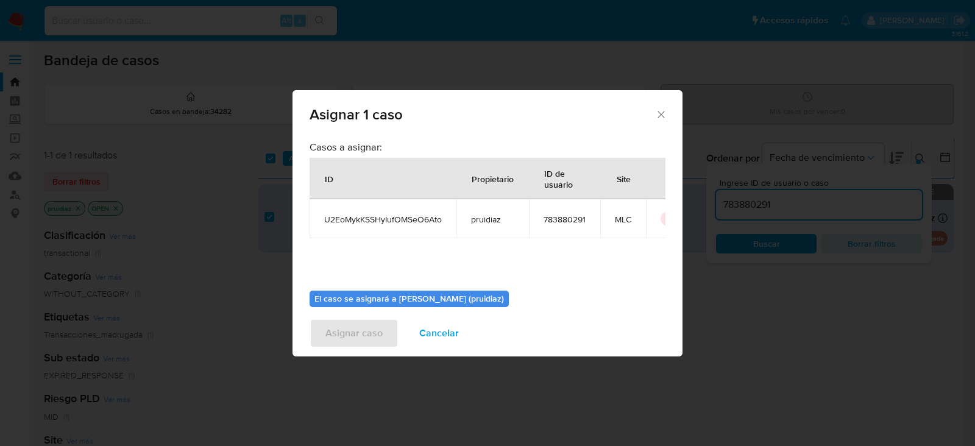
scroll to position [63, 0]
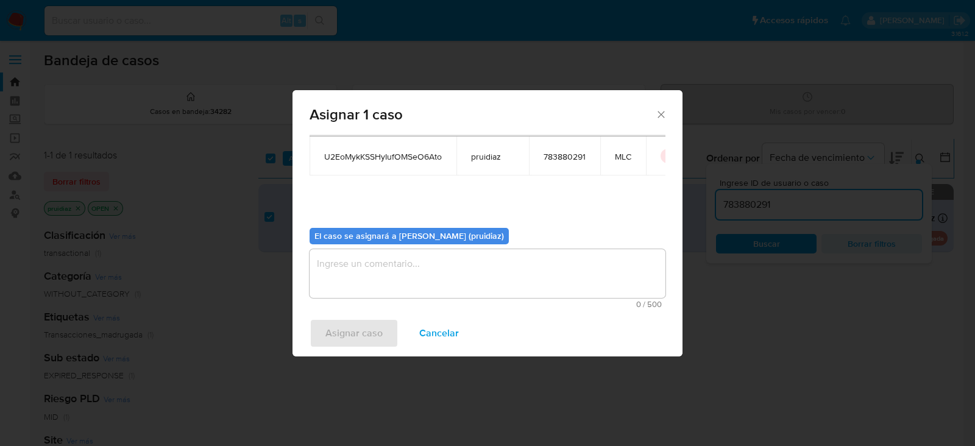
click at [395, 259] on textarea "assign-modal" at bounding box center [488, 273] width 356 height 49
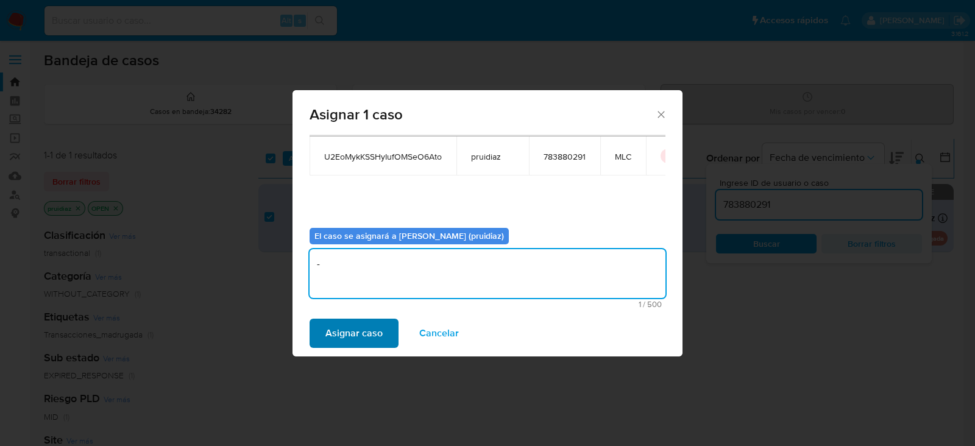
type textarea "-"
click at [364, 326] on span "Asignar caso" at bounding box center [353, 333] width 57 height 27
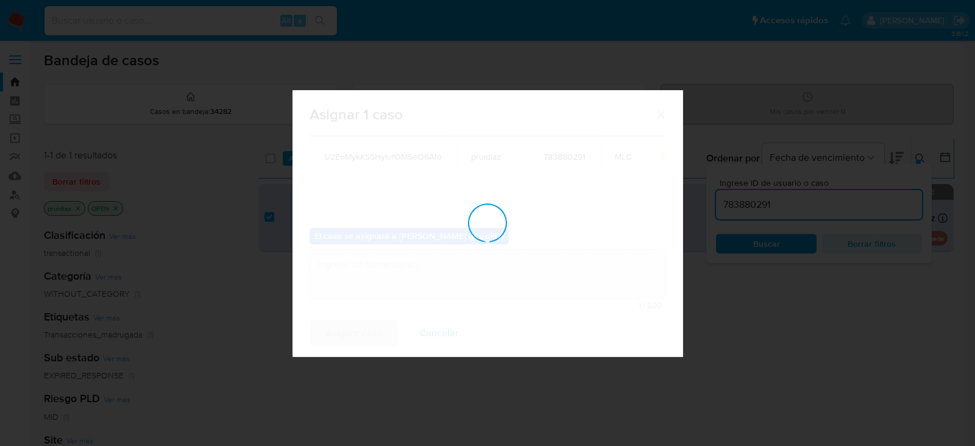
checkbox input "false"
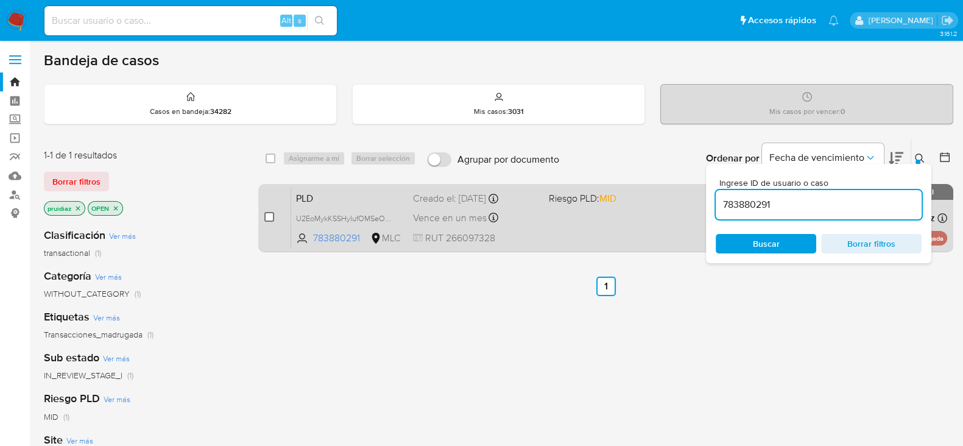
click at [268, 216] on input "checkbox" at bounding box center [269, 217] width 10 height 10
checkbox input "true"
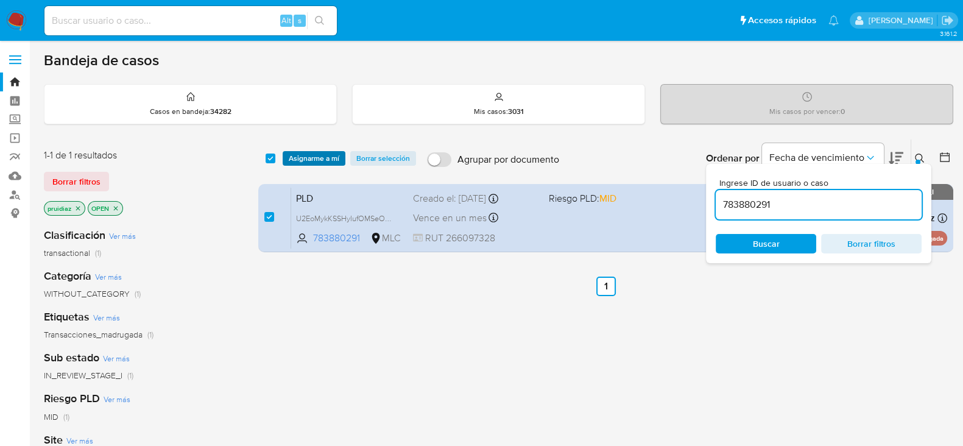
click at [308, 156] on span "Asignarme a mí" at bounding box center [314, 158] width 51 height 12
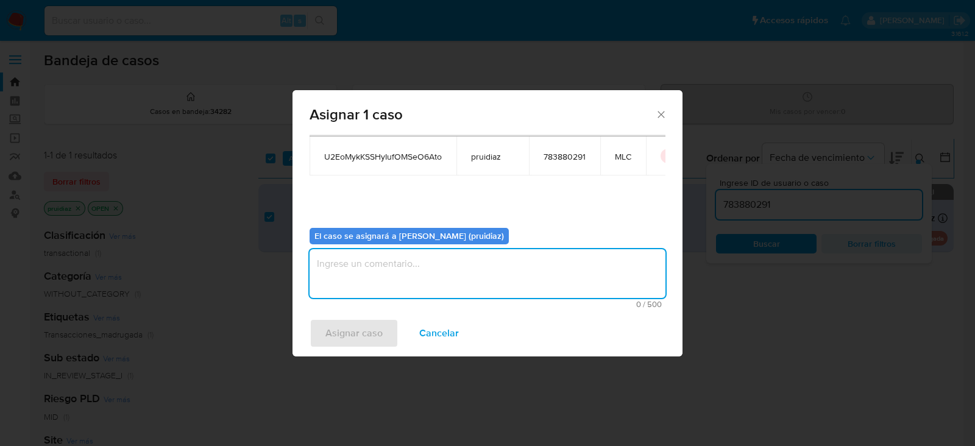
click at [449, 274] on textarea "assign-modal" at bounding box center [488, 273] width 356 height 49
click at [391, 291] on textarea "assign-modal" at bounding box center [488, 273] width 356 height 49
type textarea "-"
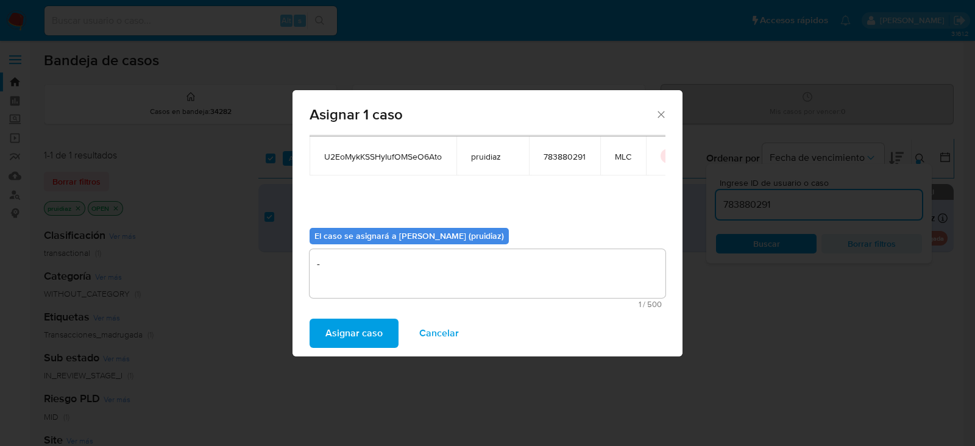
click at [356, 334] on span "Asignar caso" at bounding box center [353, 333] width 57 height 27
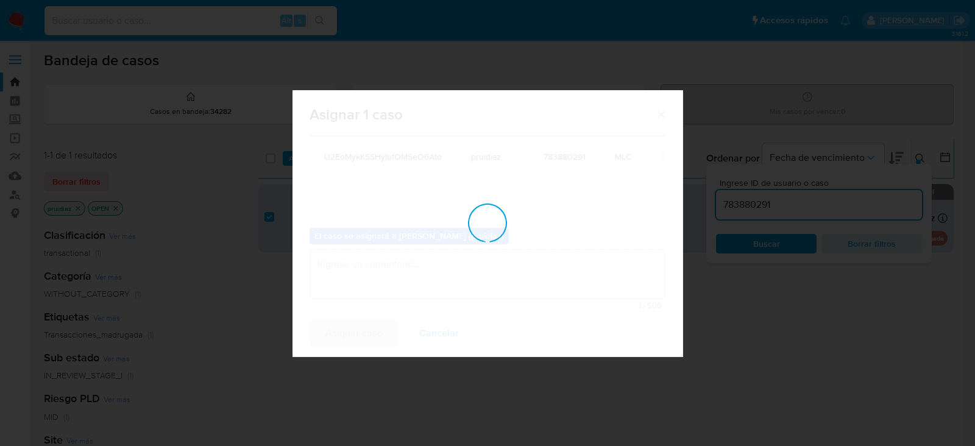
checkbox input "false"
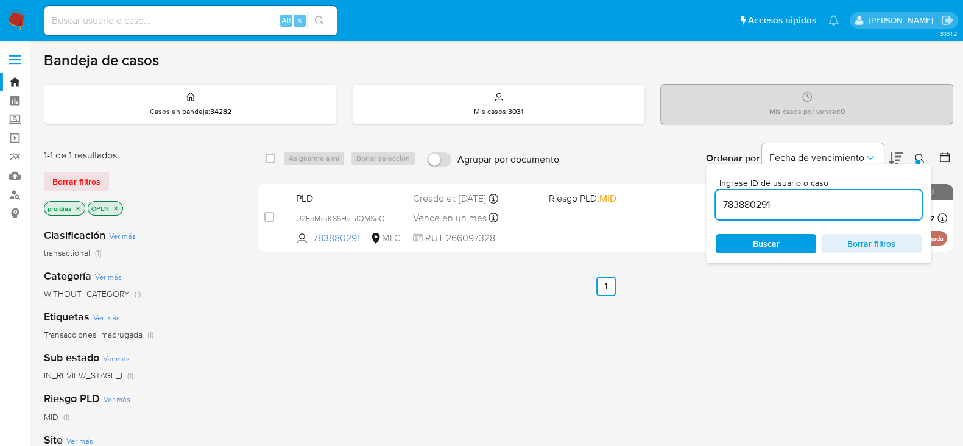
click at [12, 18] on img at bounding box center [16, 20] width 21 height 21
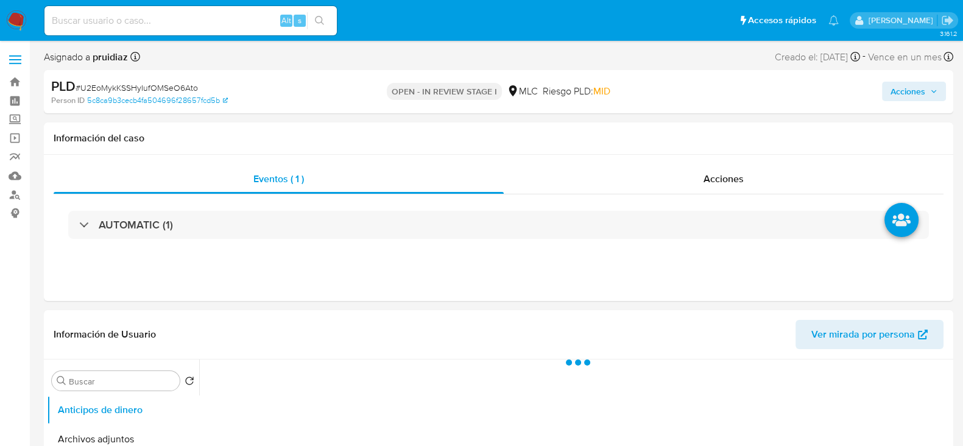
select select "10"
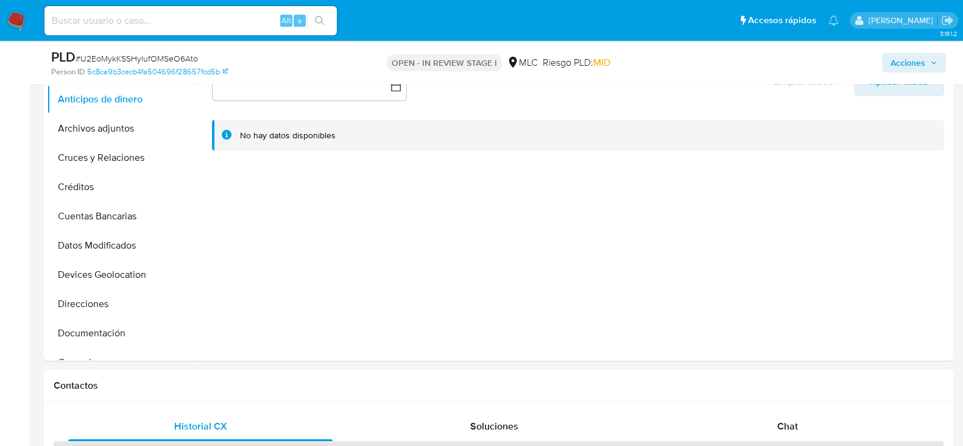
scroll to position [292, 0]
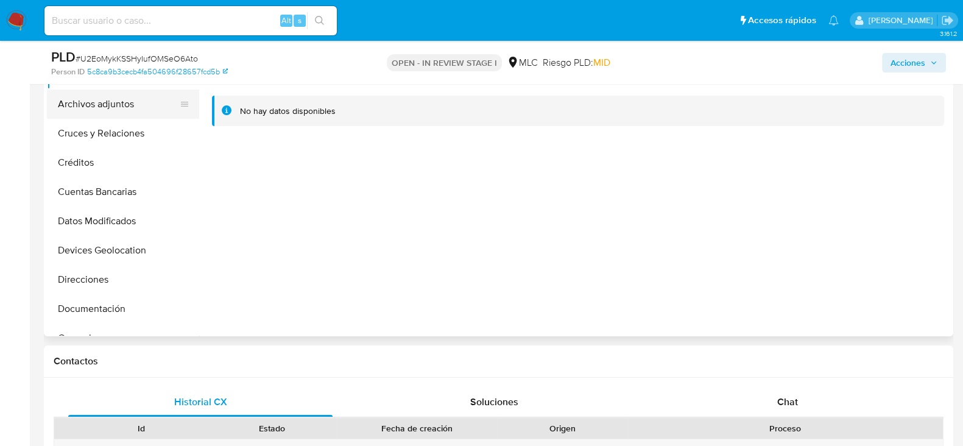
click at [123, 102] on button "Archivos adjuntos" at bounding box center [118, 104] width 143 height 29
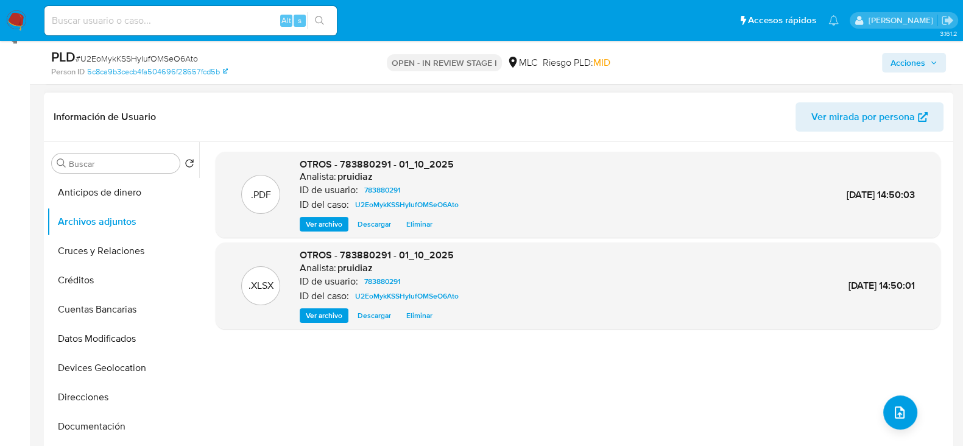
scroll to position [0, 0]
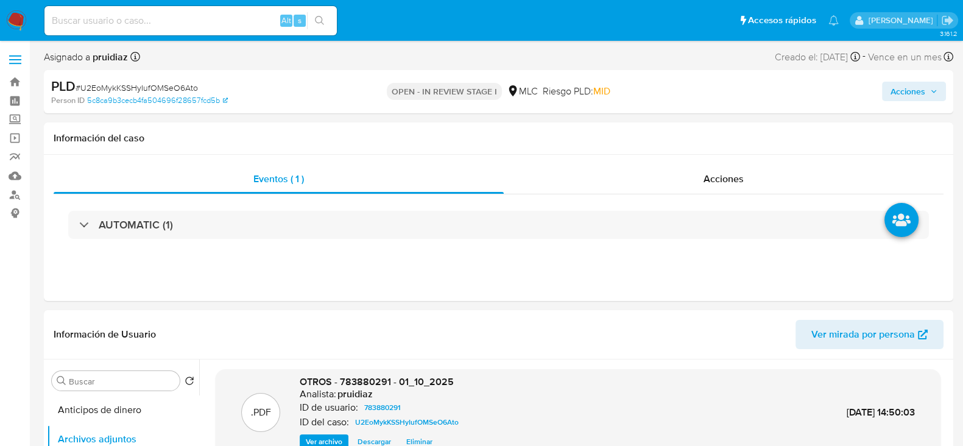
click at [926, 87] on span "Acciones" at bounding box center [914, 91] width 47 height 17
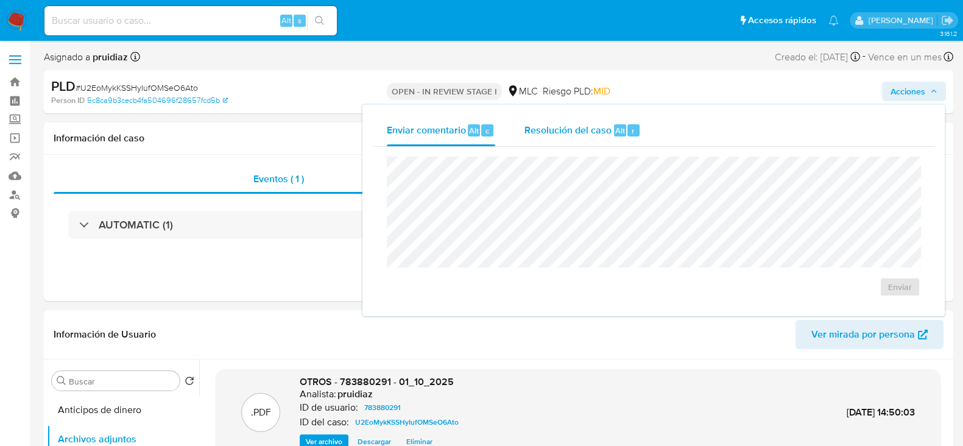
click at [600, 124] on span "Resolución del caso" at bounding box center [568, 130] width 87 height 14
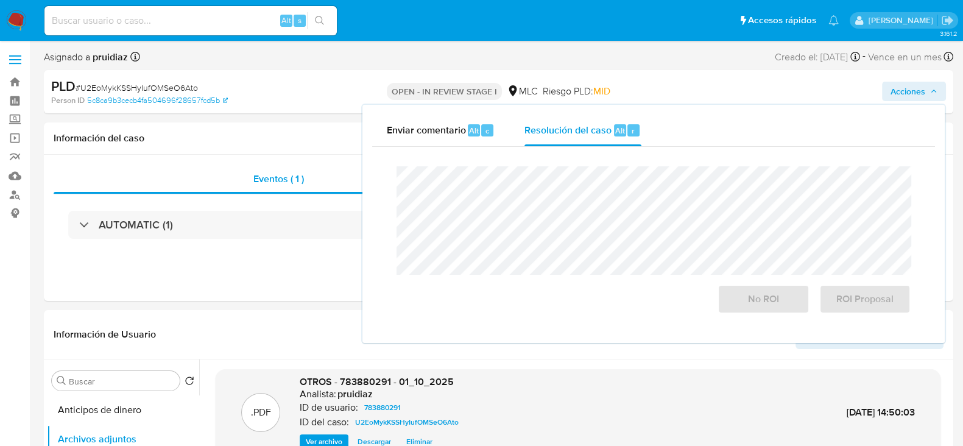
click at [564, 163] on div "No ROI ROI Proposal" at bounding box center [654, 240] width 534 height 167
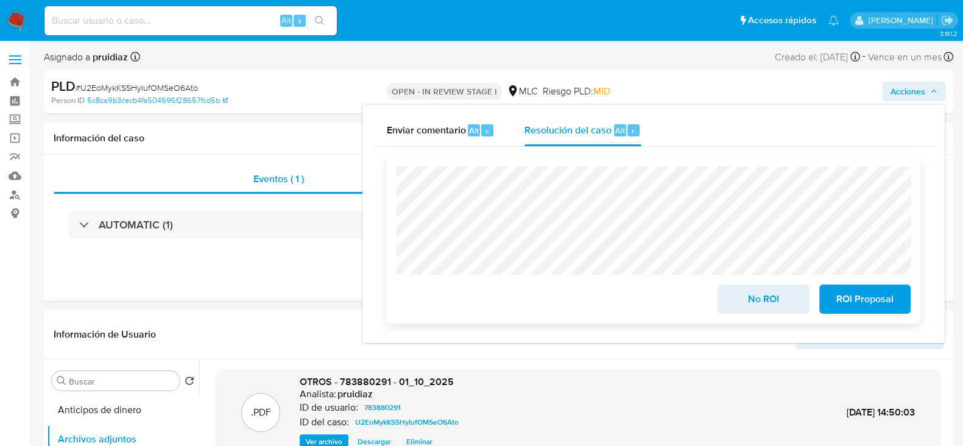
click at [740, 297] on span "No ROI" at bounding box center [764, 299] width 60 height 27
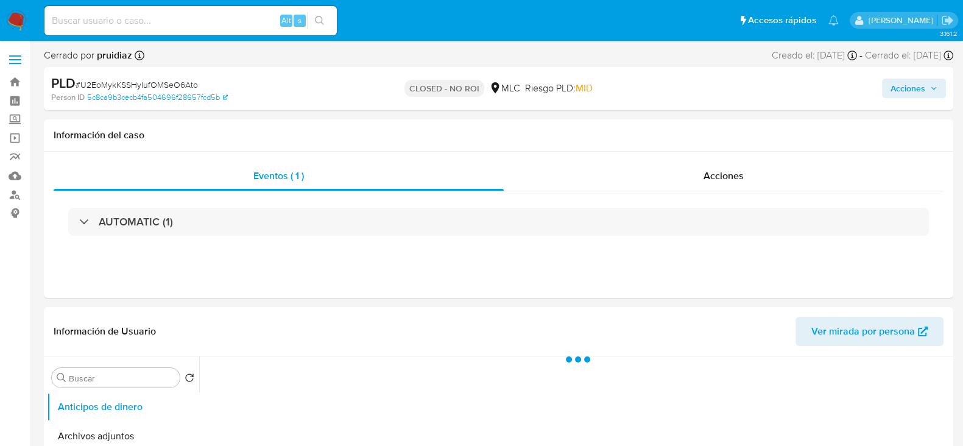
select select "10"
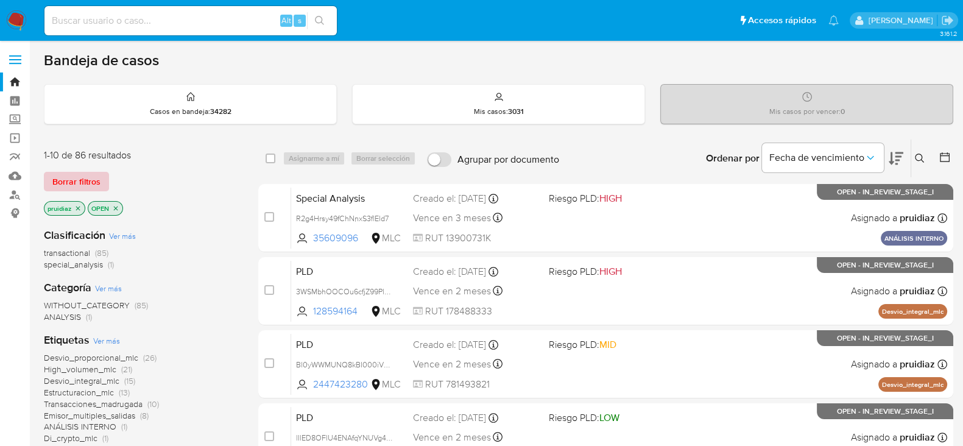
click at [62, 173] on span "Borrar filtros" at bounding box center [76, 181] width 48 height 17
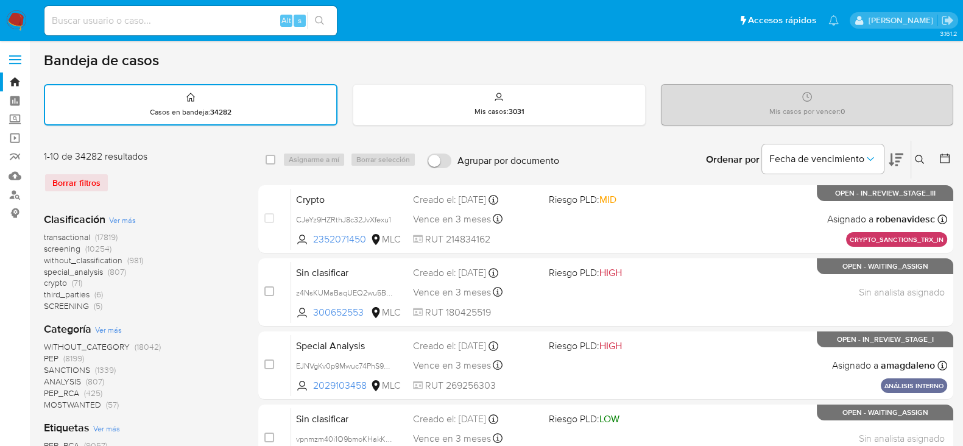
click at [946, 157] on icon at bounding box center [945, 158] width 12 height 12
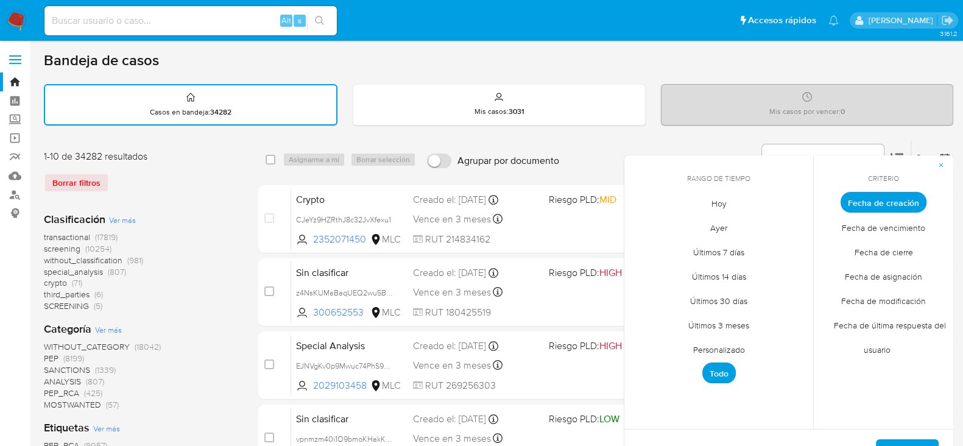
click at [899, 251] on span "Fecha de cierre" at bounding box center [884, 251] width 84 height 25
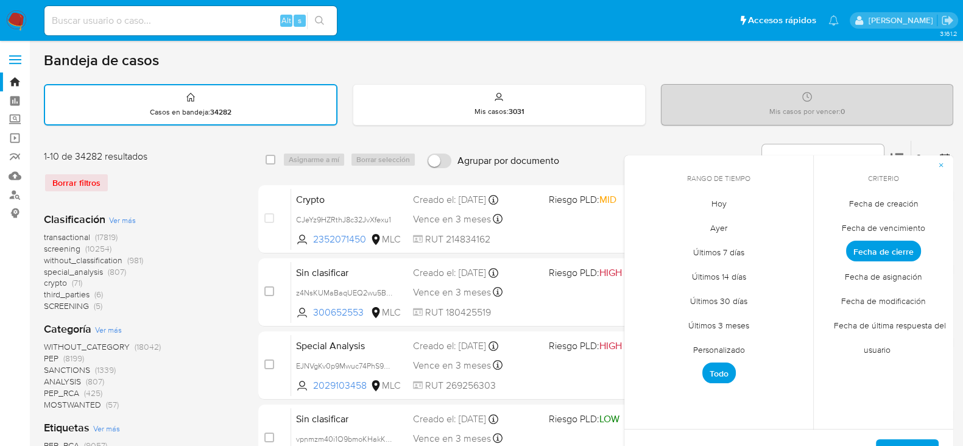
click at [723, 202] on span "Hoy" at bounding box center [719, 203] width 41 height 25
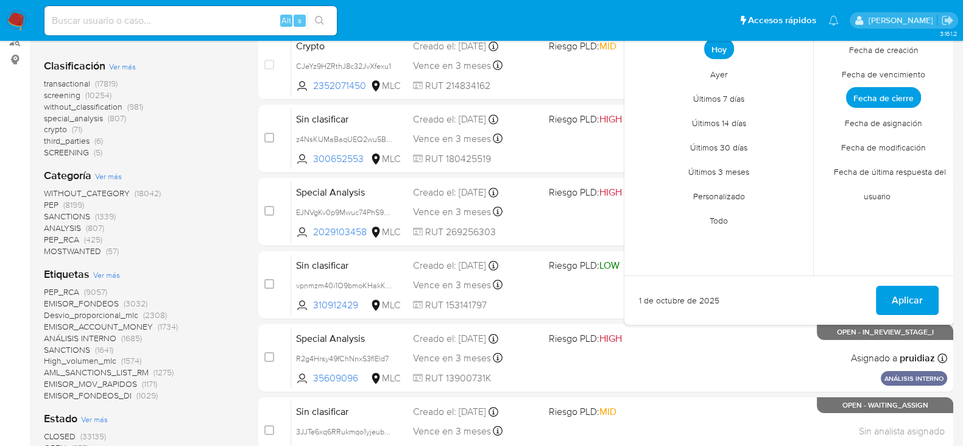
scroll to position [156, 0]
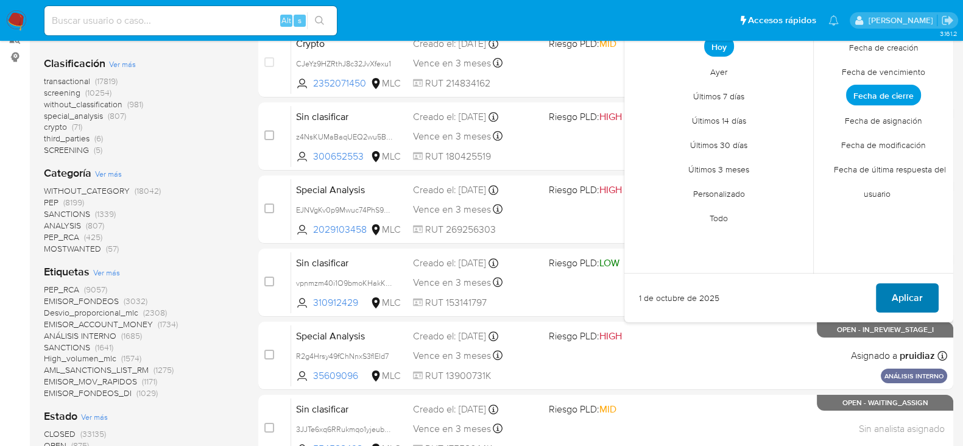
click at [899, 289] on span "Aplicar" at bounding box center [907, 298] width 31 height 27
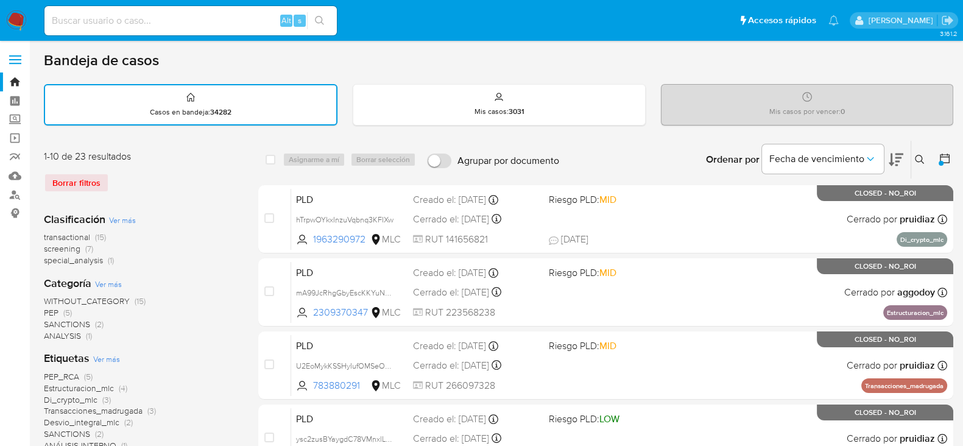
click at [12, 13] on img at bounding box center [16, 20] width 21 height 21
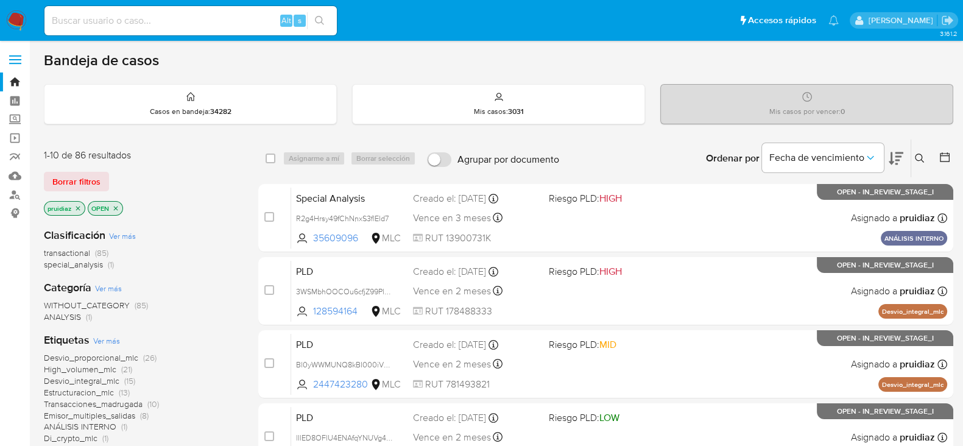
click at [893, 152] on icon at bounding box center [896, 158] width 15 height 13
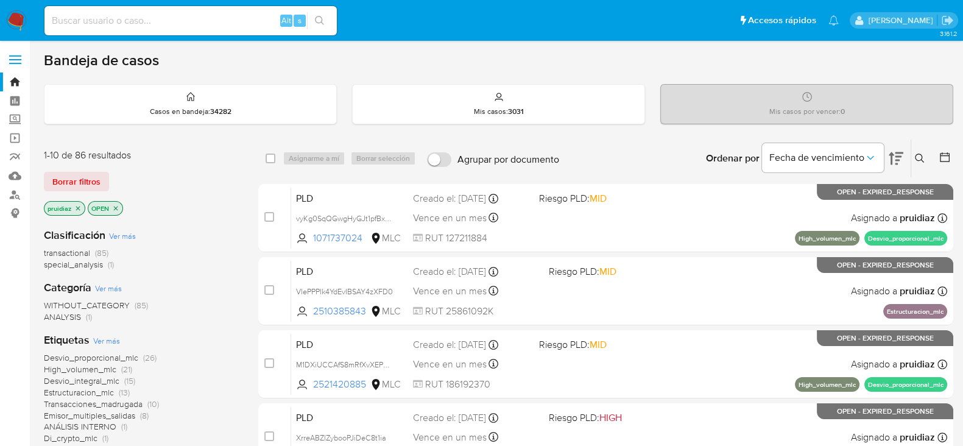
click at [23, 25] on img at bounding box center [16, 20] width 21 height 21
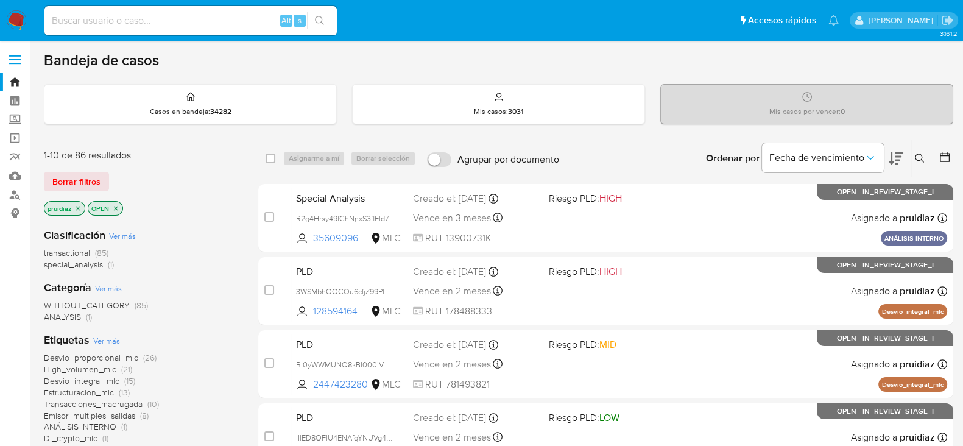
click at [903, 158] on icon at bounding box center [896, 158] width 15 height 15
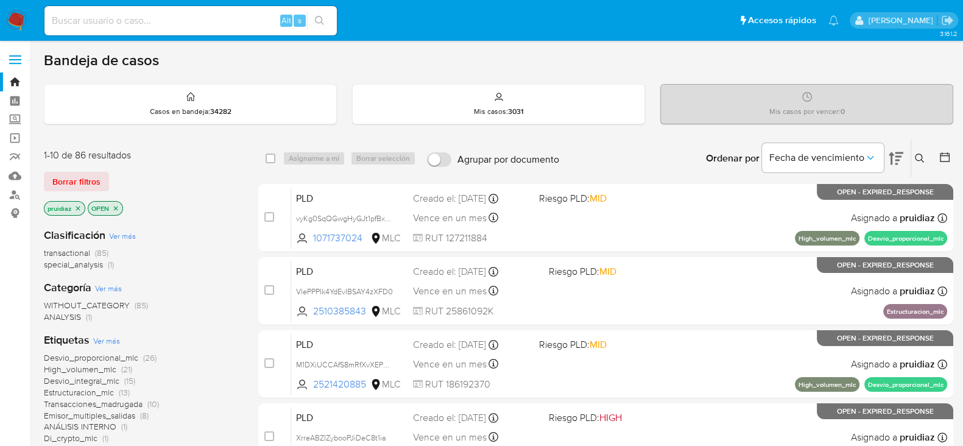
click at [18, 23] on img at bounding box center [16, 20] width 21 height 21
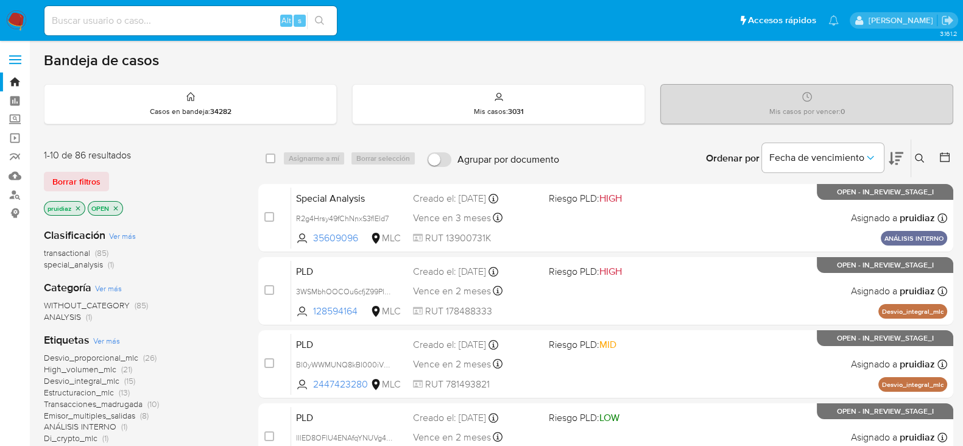
click at [897, 163] on icon at bounding box center [896, 158] width 15 height 13
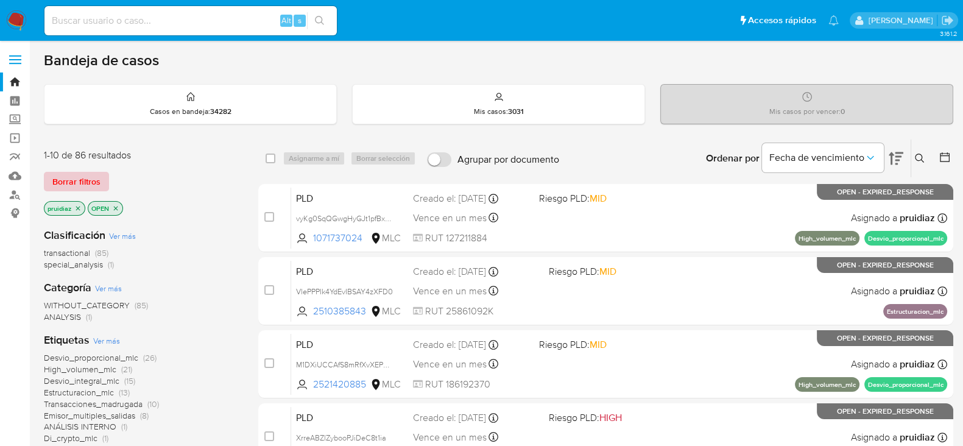
click at [82, 173] on span "Borrar filtros" at bounding box center [76, 181] width 48 height 17
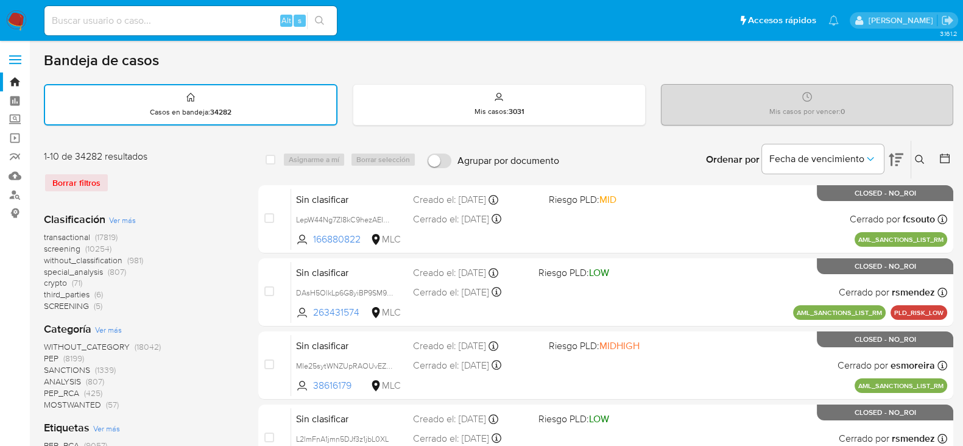
click at [944, 169] on div at bounding box center [943, 160] width 22 height 38
click at [944, 153] on icon at bounding box center [945, 158] width 12 height 12
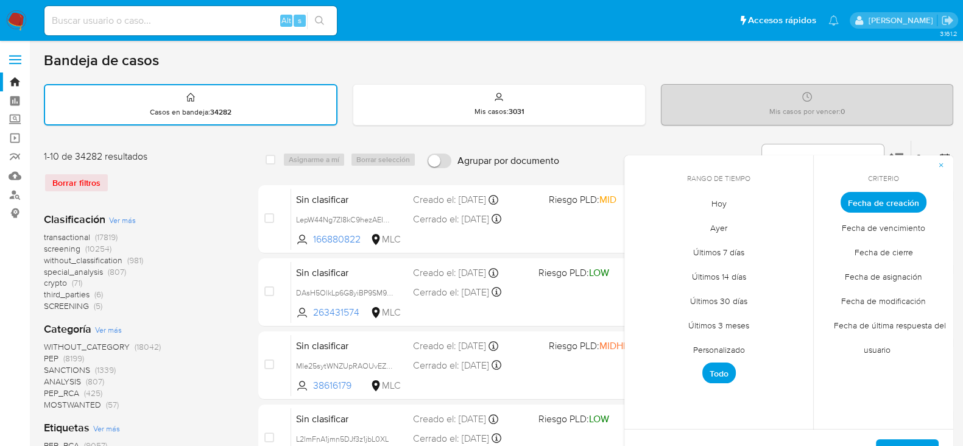
click at [712, 345] on span "Personalizado" at bounding box center [719, 349] width 77 height 25
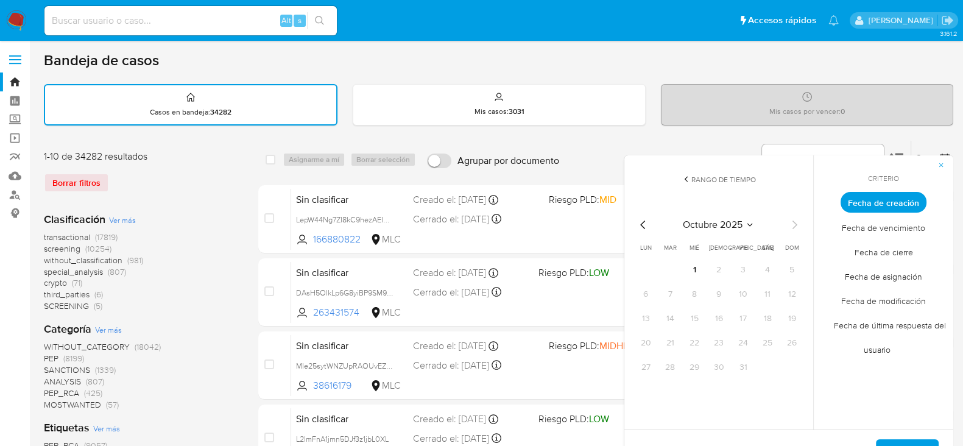
click at [641, 226] on icon "Mes anterior" at bounding box center [643, 225] width 15 height 15
click at [744, 267] on button "1" at bounding box center [743, 269] width 19 height 19
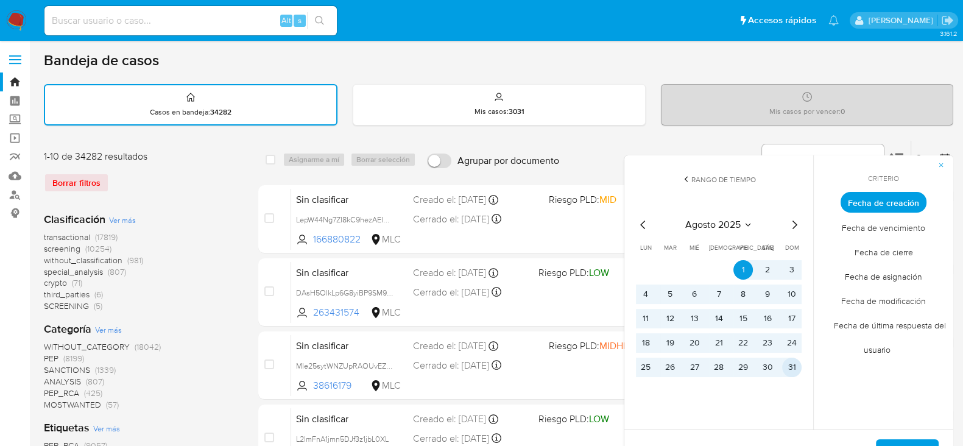
click at [792, 364] on button "31" at bounding box center [791, 367] width 19 height 19
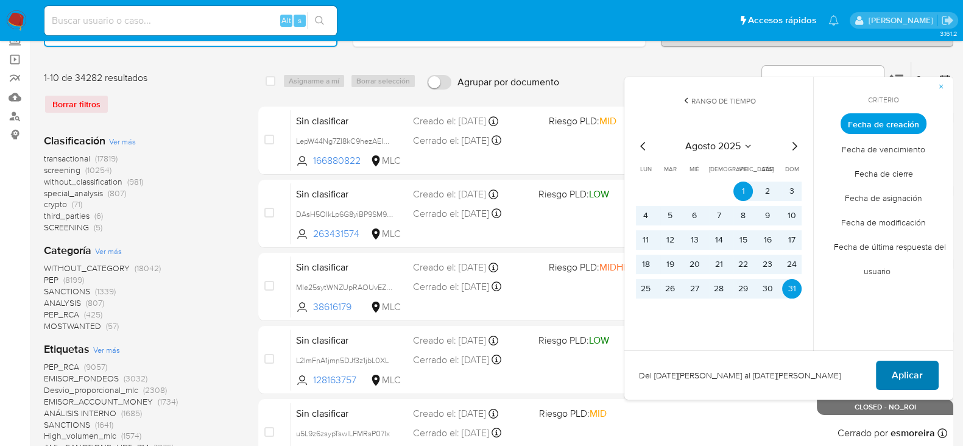
click at [898, 372] on span "Aplicar" at bounding box center [907, 375] width 31 height 27
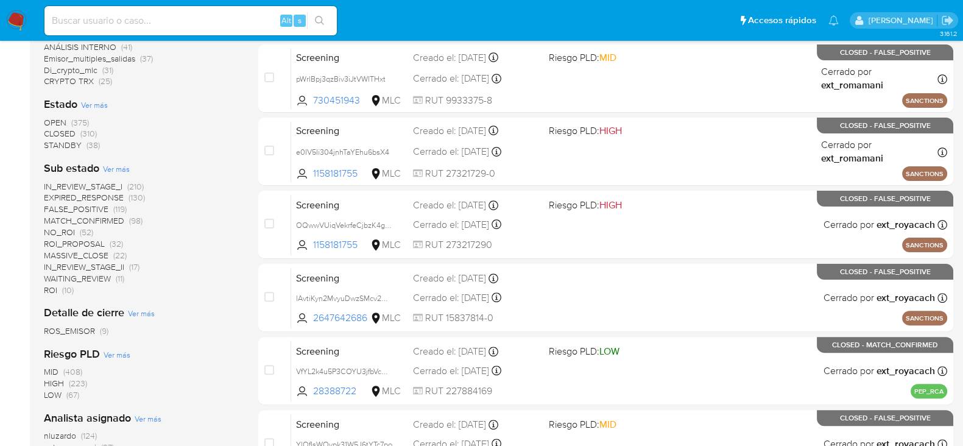
scroll to position [420, 0]
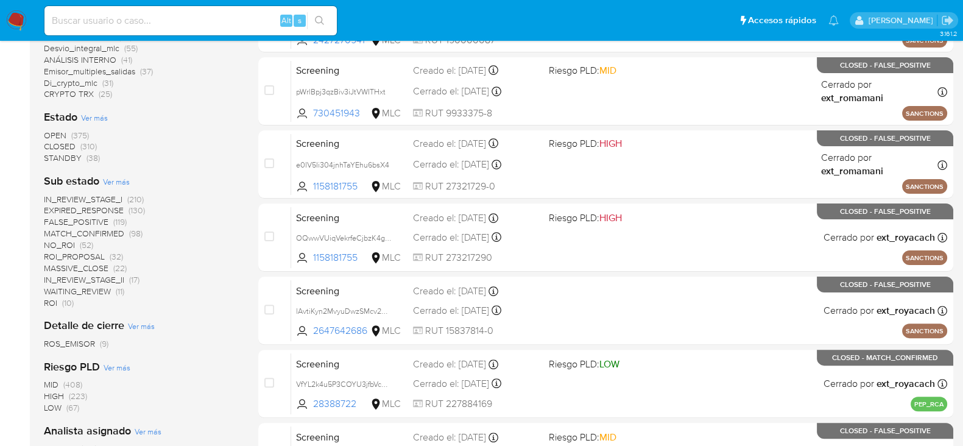
click at [58, 131] on span "OPEN" at bounding box center [55, 135] width 23 height 12
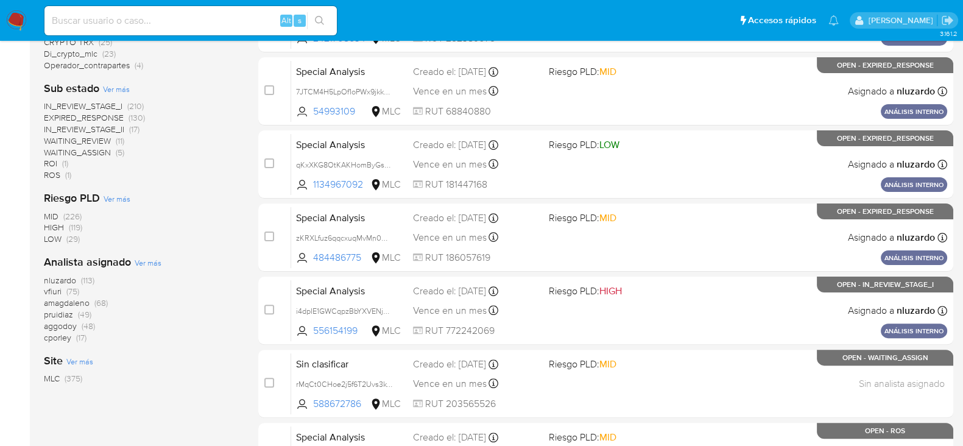
click at [66, 313] on span "pruidiaz" at bounding box center [58, 314] width 29 height 12
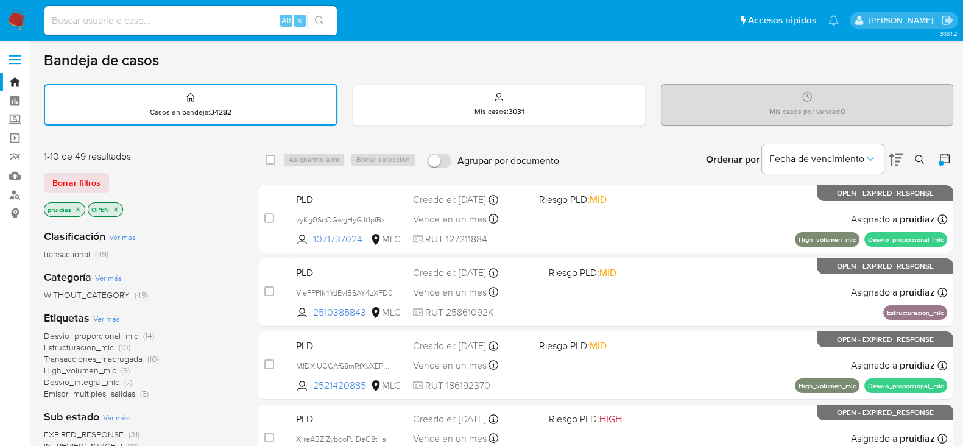
click at [951, 157] on button at bounding box center [946, 159] width 15 height 15
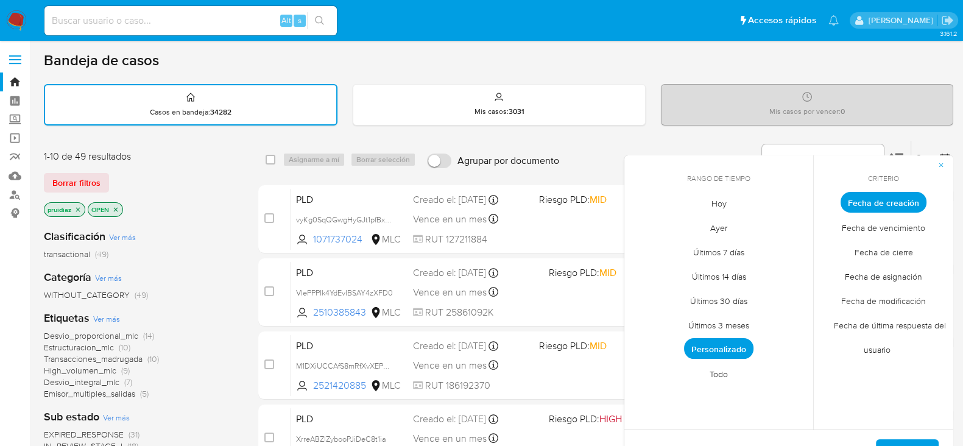
click at [724, 347] on span "Personalizado" at bounding box center [718, 348] width 69 height 21
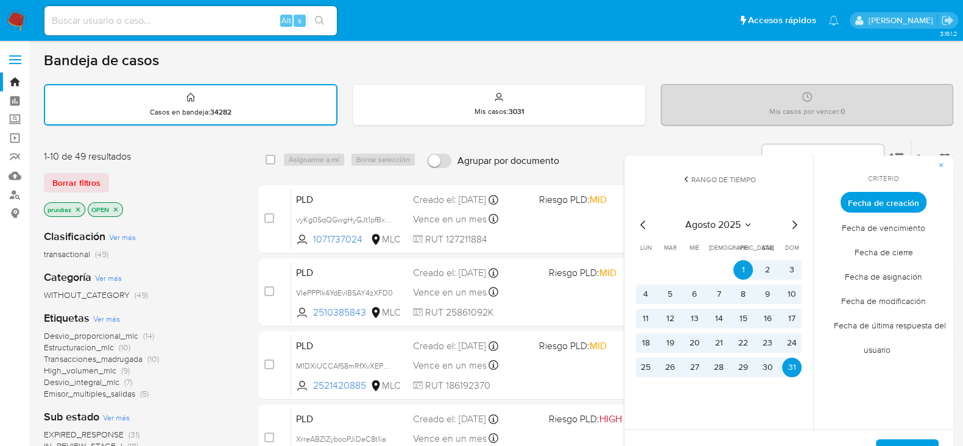
click at [643, 226] on icon "Mes anterior" at bounding box center [642, 225] width 5 height 9
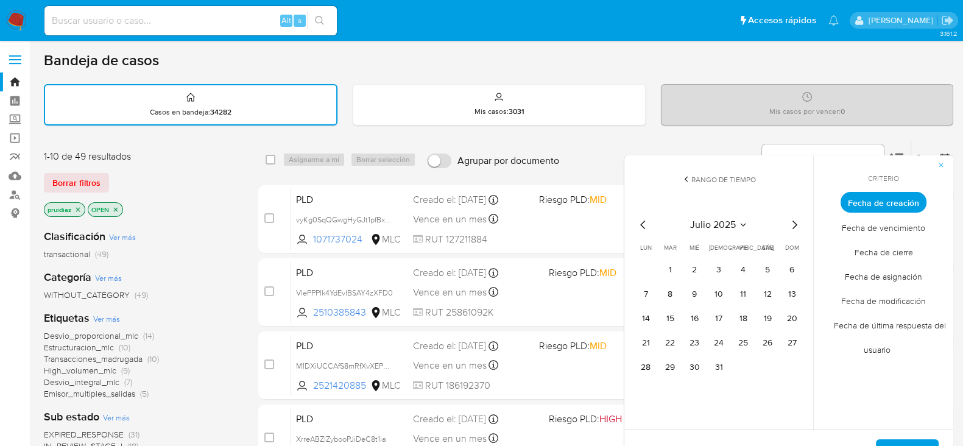
click at [682, 267] on tr "1 2 3 4 5 6" at bounding box center [719, 269] width 166 height 19
click at [675, 267] on button "1" at bounding box center [669, 269] width 19 height 19
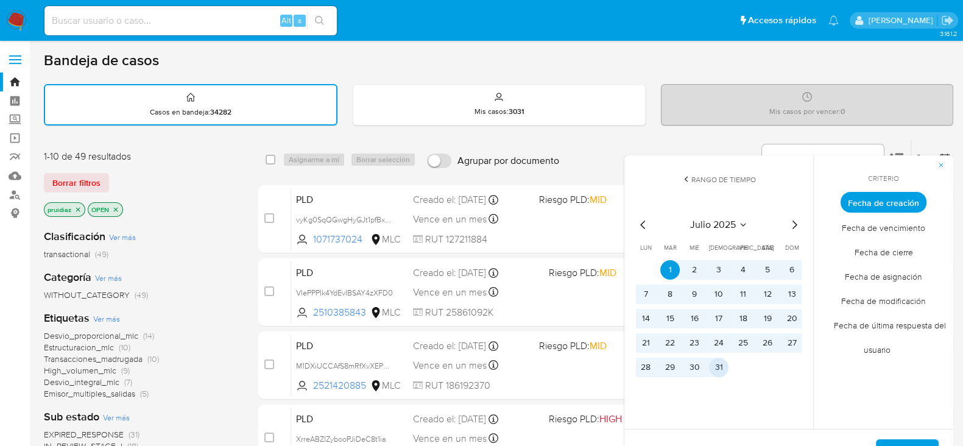
click at [725, 366] on button "31" at bounding box center [718, 367] width 19 height 19
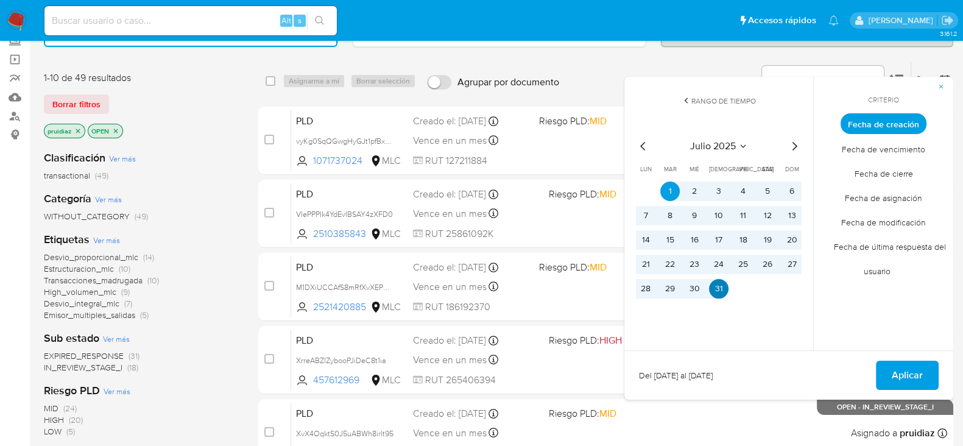
scroll to position [79, 0]
click at [914, 376] on span "Aplicar" at bounding box center [907, 374] width 31 height 27
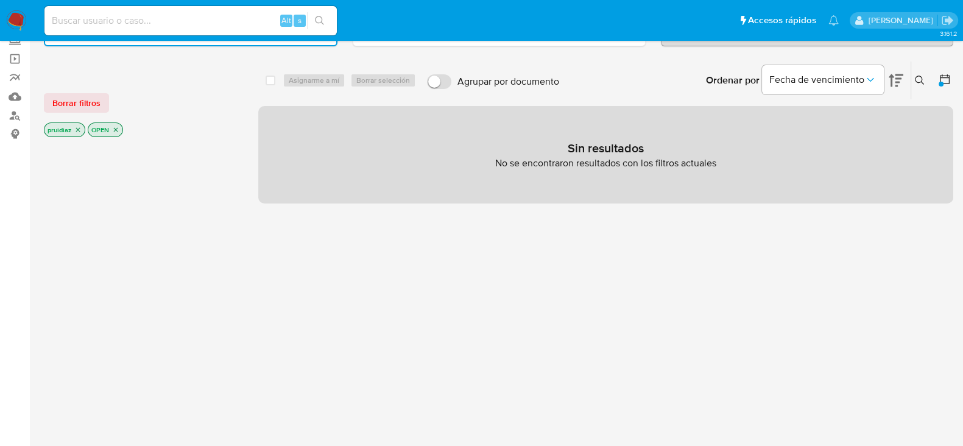
scroll to position [103, 0]
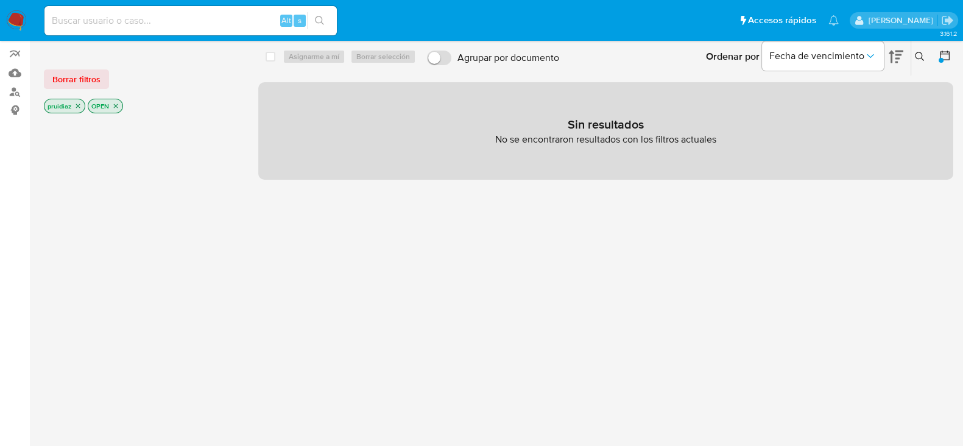
click at [80, 104] on icon "close-filter" at bounding box center [77, 105] width 7 height 7
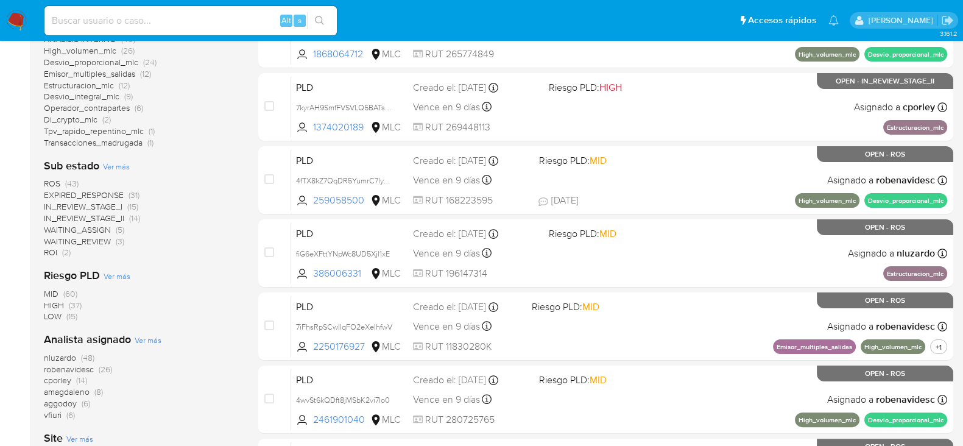
scroll to position [368, 0]
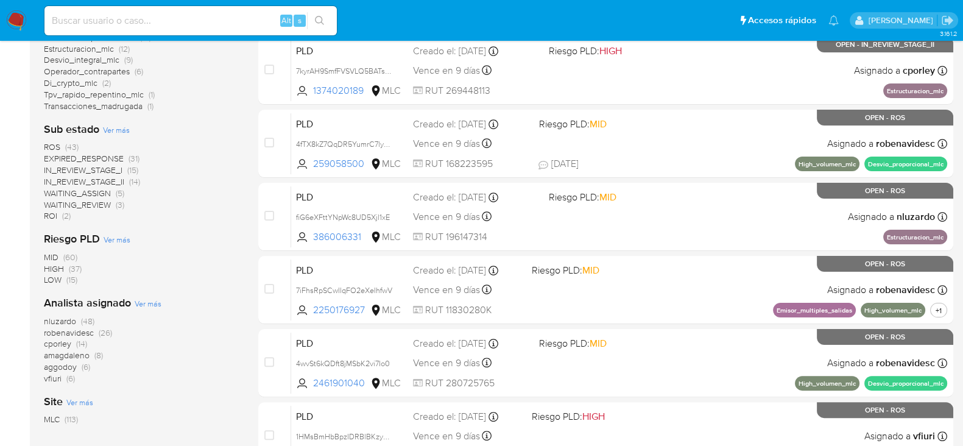
click at [64, 319] on span "nluzardo" at bounding box center [60, 321] width 32 height 12
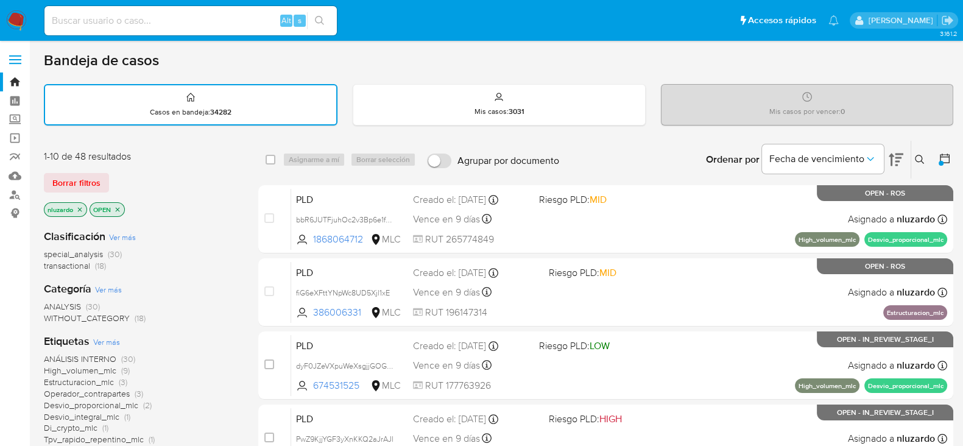
click at [19, 26] on img at bounding box center [16, 20] width 21 height 21
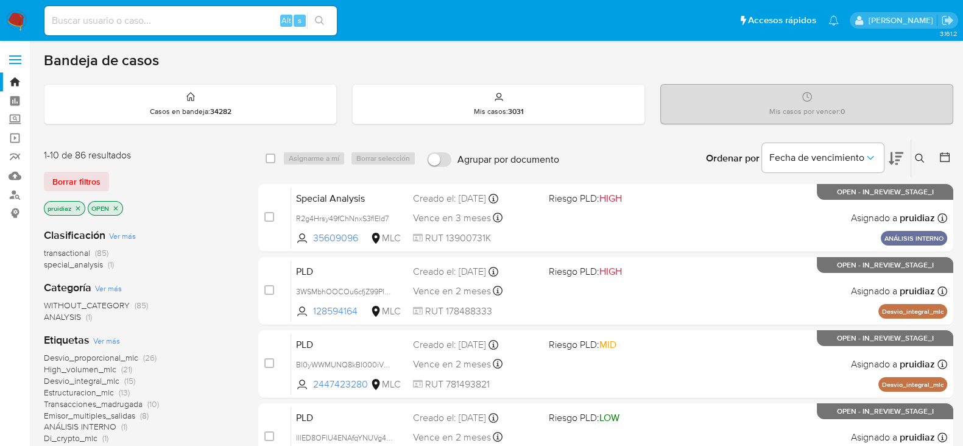
click at [902, 157] on icon at bounding box center [896, 158] width 15 height 15
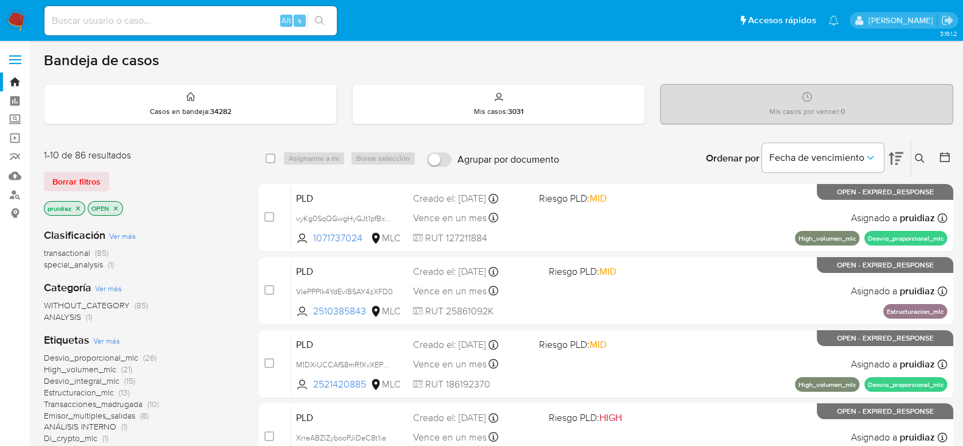
click at [15, 10] on img at bounding box center [16, 20] width 21 height 21
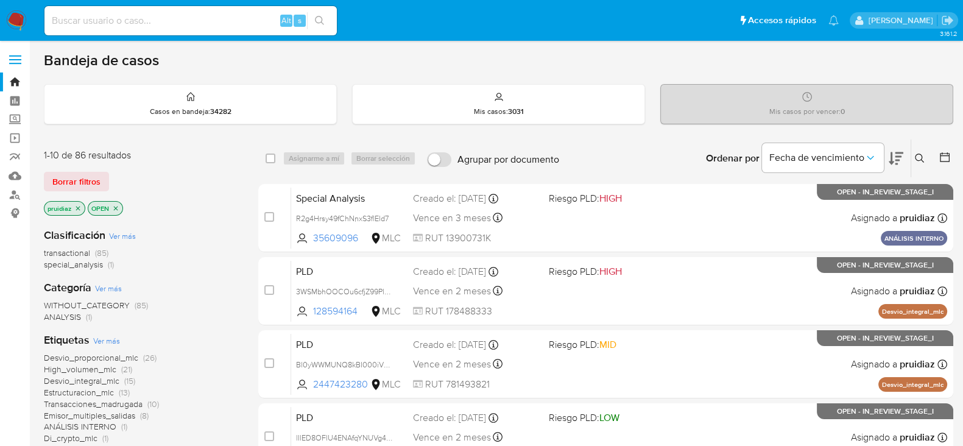
click at [897, 156] on icon at bounding box center [896, 158] width 15 height 13
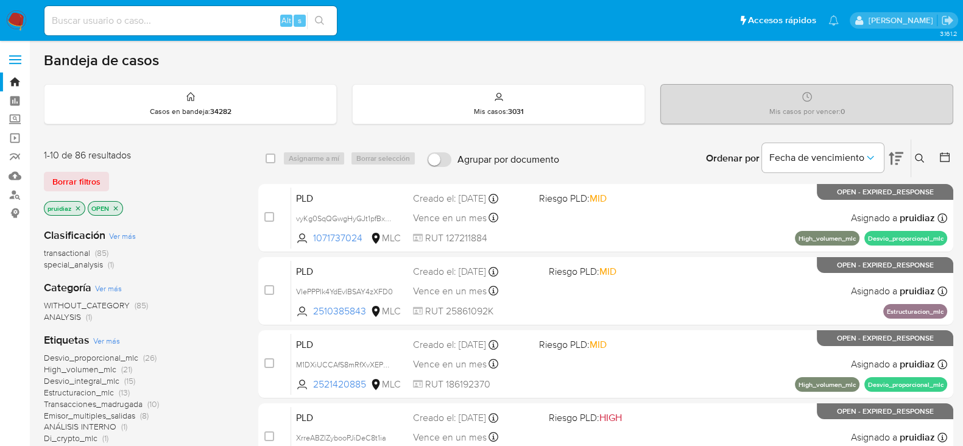
click at [18, 26] on img at bounding box center [16, 20] width 21 height 21
